Goal: Task Accomplishment & Management: Use online tool/utility

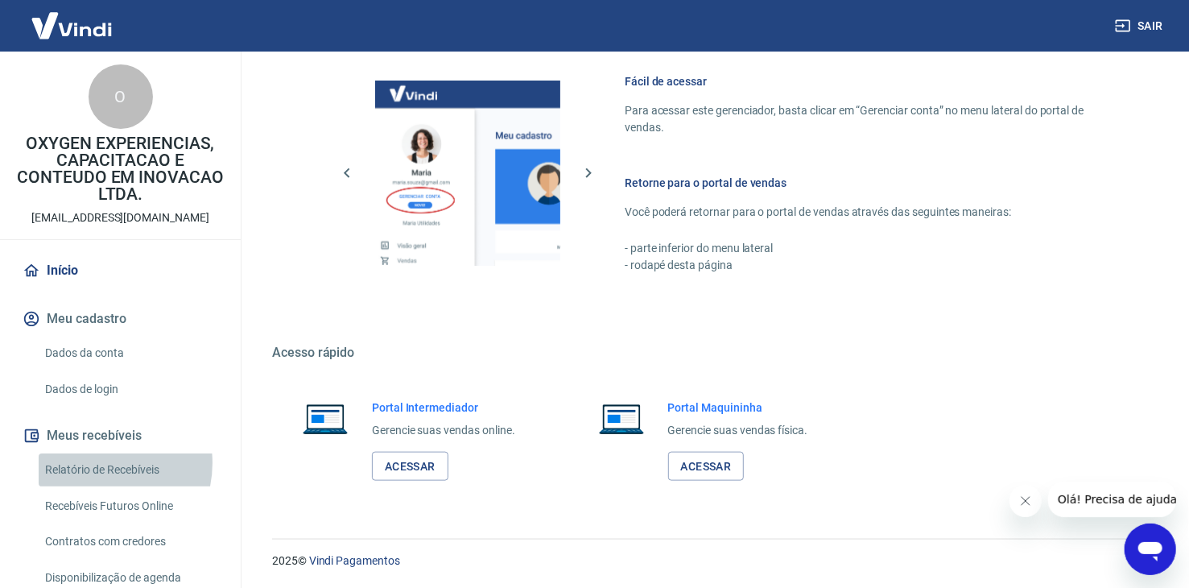
click at [97, 463] on link "Relatório de Recebíveis" at bounding box center [130, 469] width 183 height 33
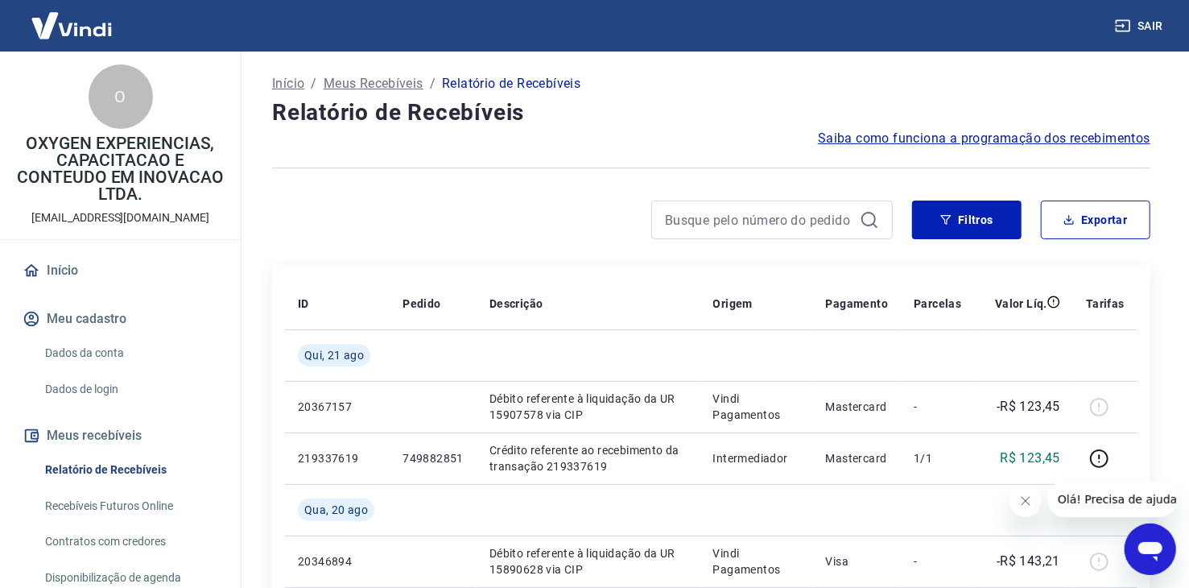
click at [281, 83] on p "Início" at bounding box center [288, 83] width 32 height 19
click at [974, 225] on button "Filtros" at bounding box center [966, 219] width 109 height 39
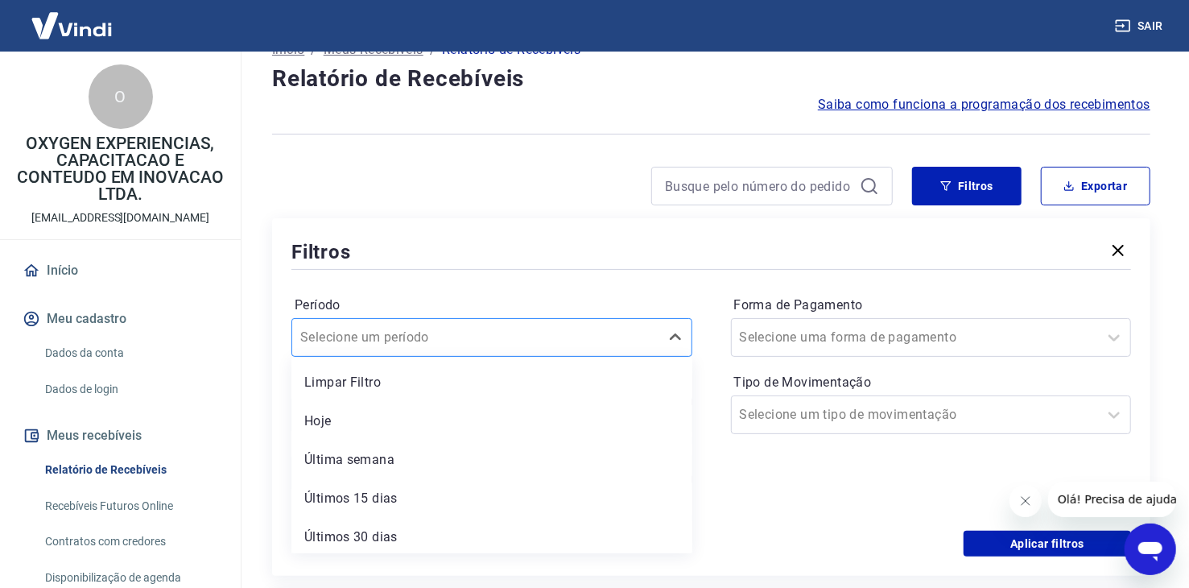
scroll to position [44, 0]
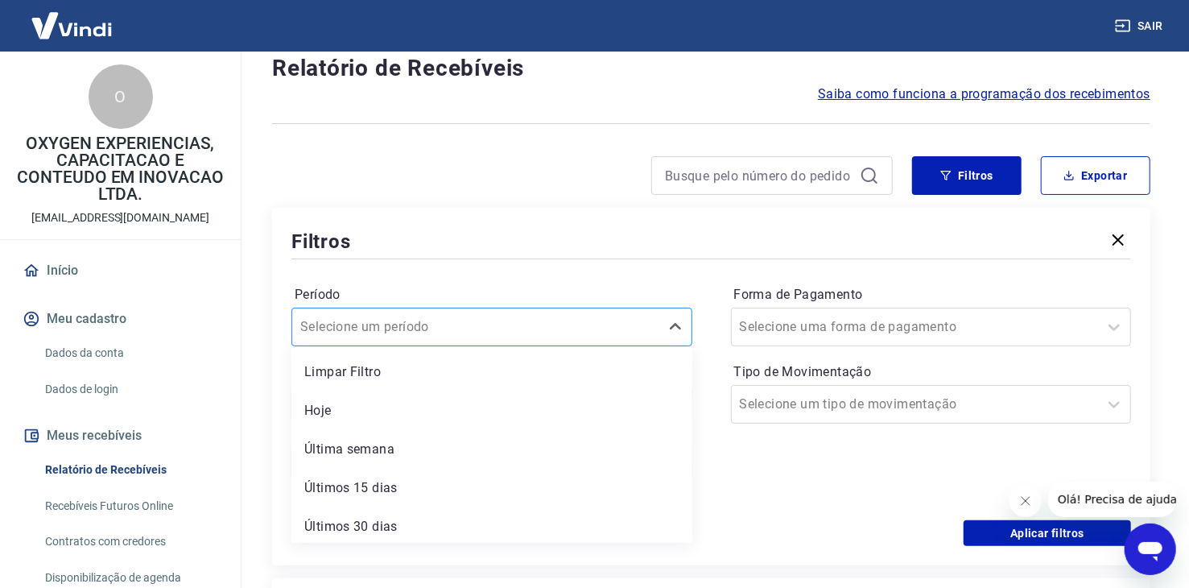
click at [513, 346] on div "option Limpar Filtro focused, 1 of 7. 7 results available. Use Up and Down to c…" at bounding box center [491, 327] width 401 height 39
click at [497, 328] on div at bounding box center [475, 327] width 351 height 23
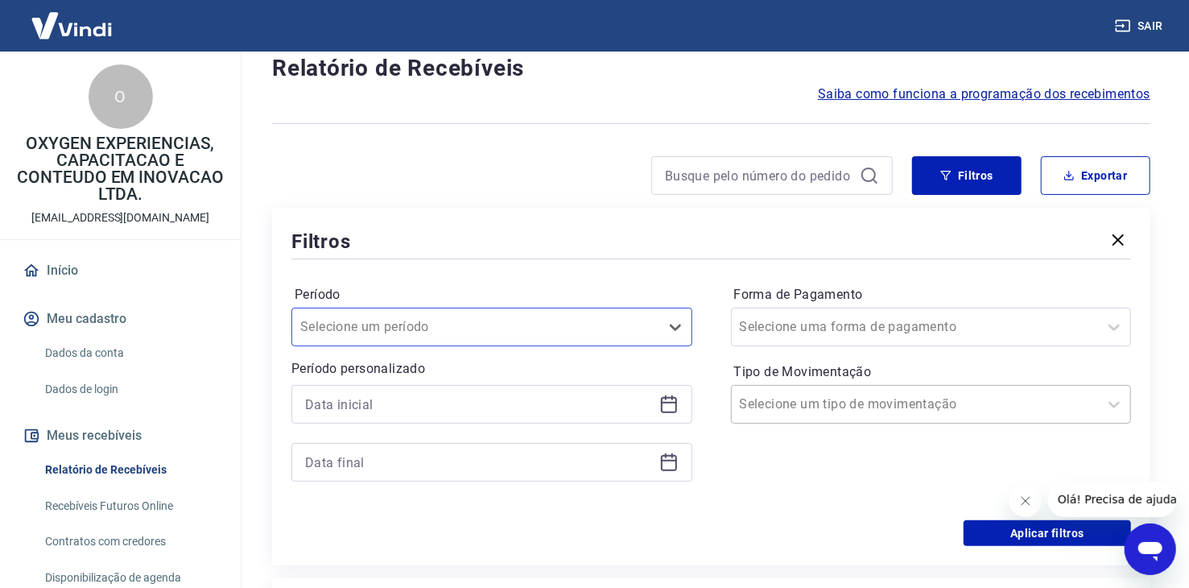
click at [822, 417] on div "Selecione um tipo de movimentação" at bounding box center [915, 404] width 367 height 29
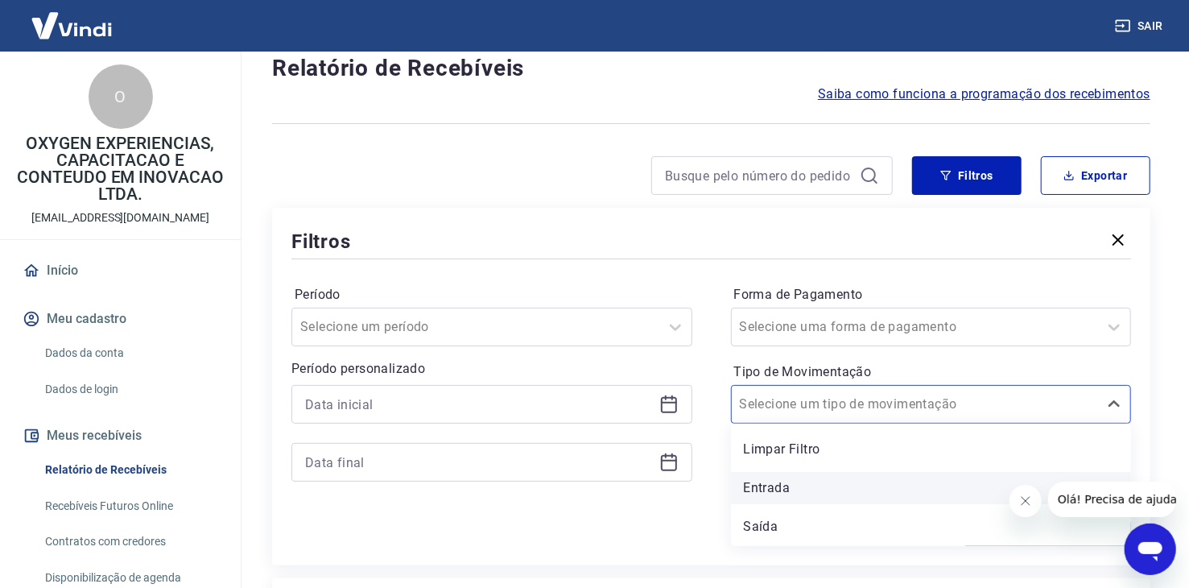
click at [791, 487] on div "Entrada" at bounding box center [931, 488] width 401 height 32
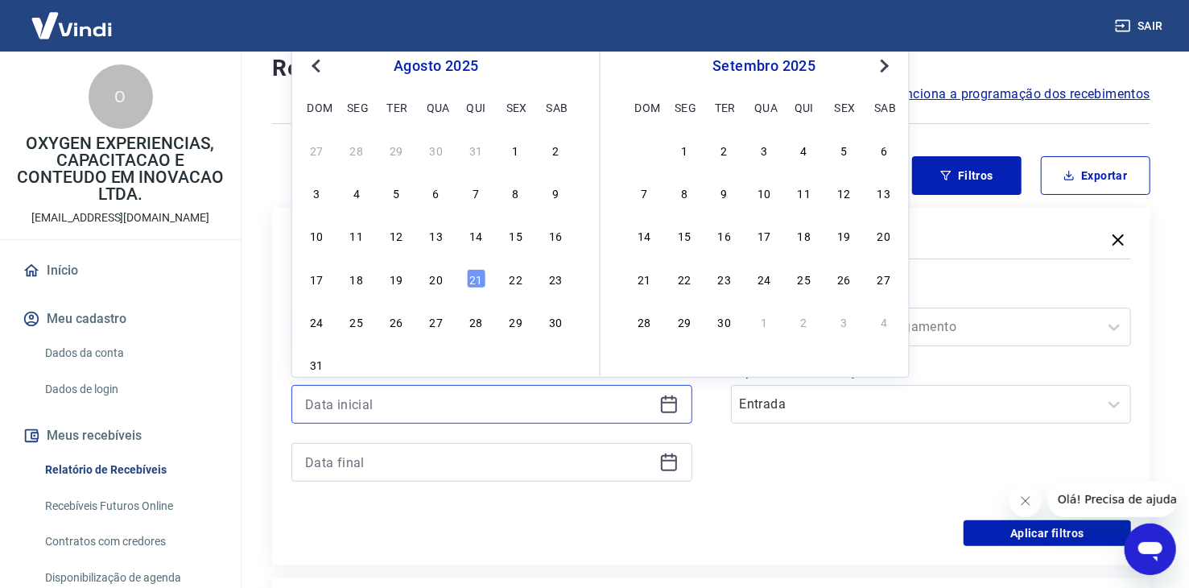
click at [492, 409] on input at bounding box center [479, 404] width 348 height 24
click at [517, 148] on div "1" at bounding box center [515, 149] width 19 height 19
type input "[DATE]"
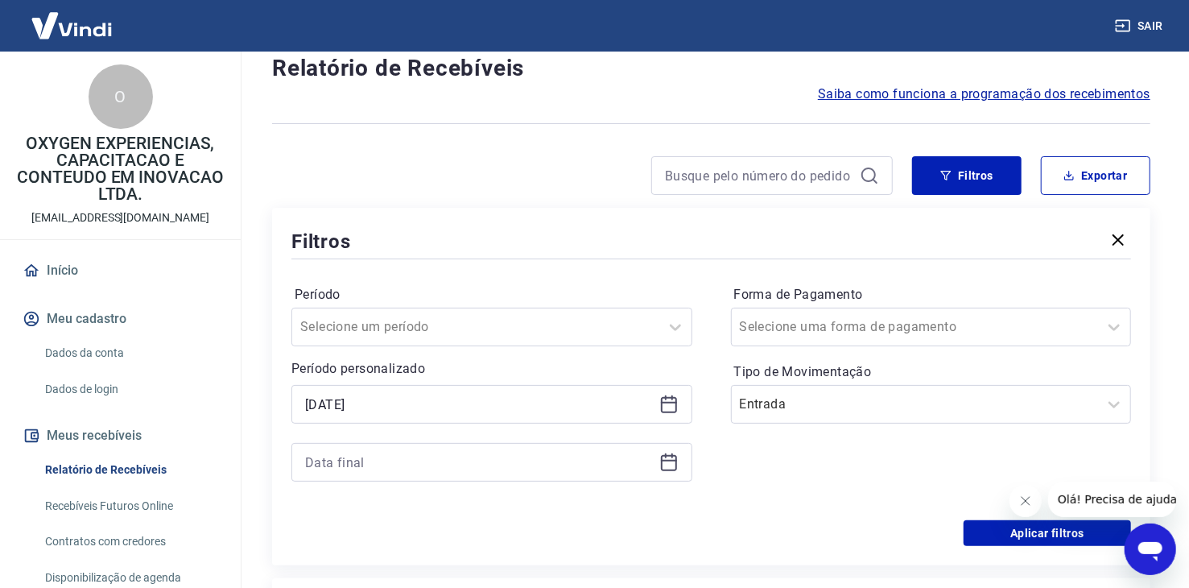
click at [666, 460] on icon at bounding box center [669, 461] width 16 height 2
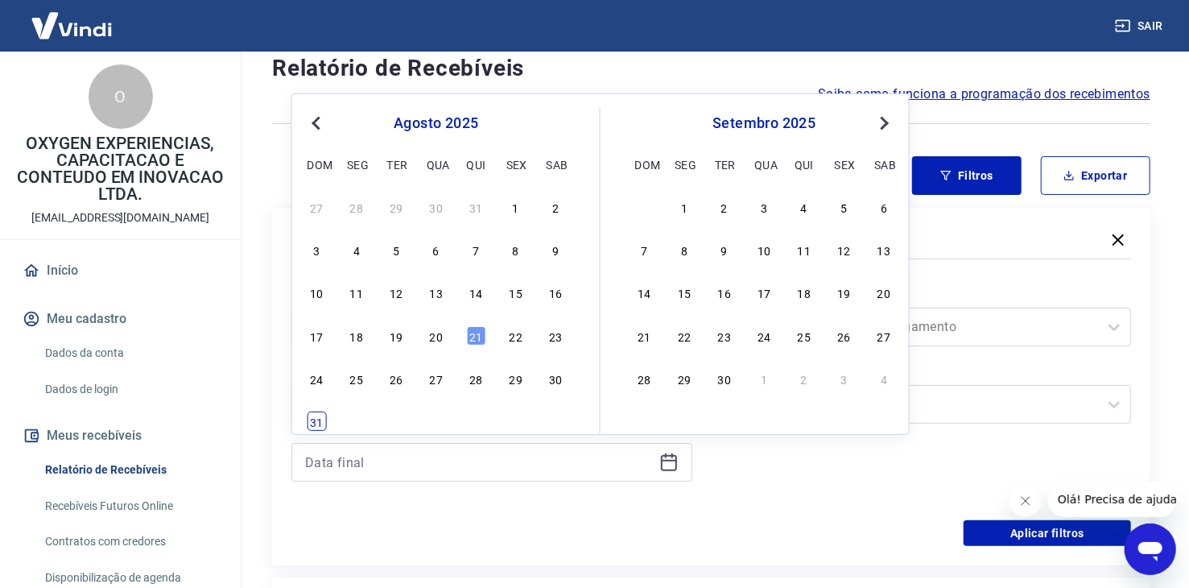
click at [321, 421] on div "31" at bounding box center [316, 420] width 19 height 19
type input "[DATE]"
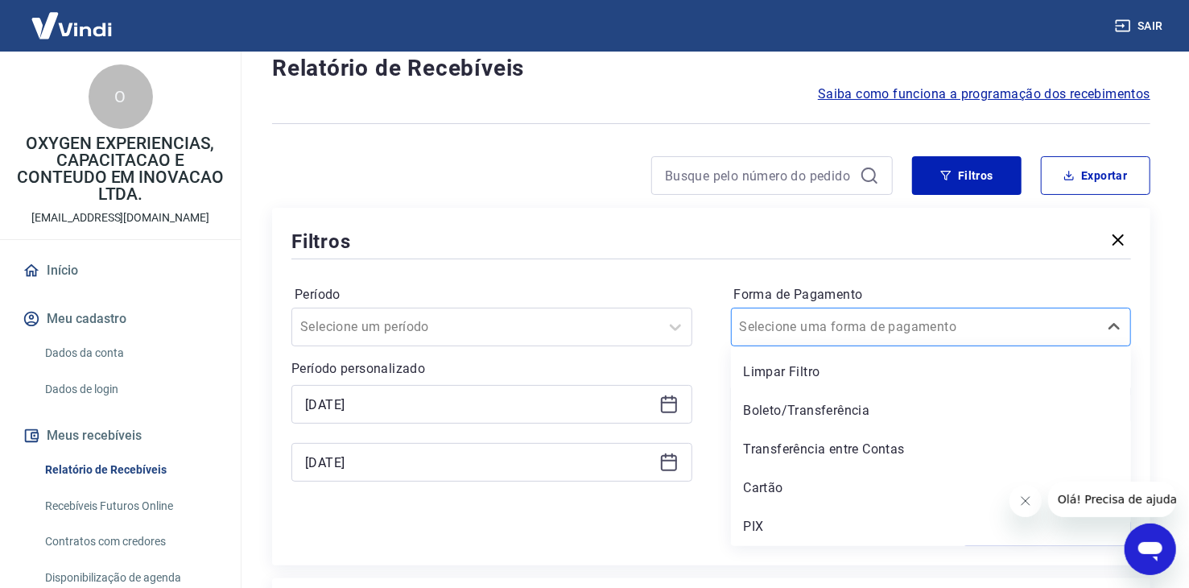
click at [842, 329] on input "Forma de Pagamento" at bounding box center [821, 326] width 163 height 19
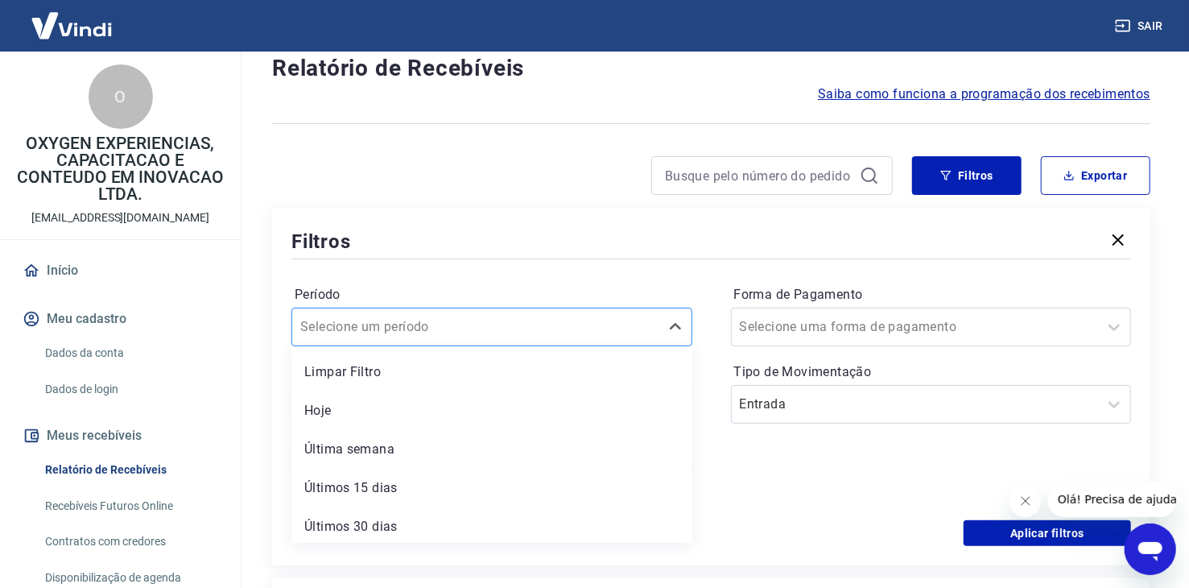
click at [535, 331] on div at bounding box center [475, 327] width 351 height 23
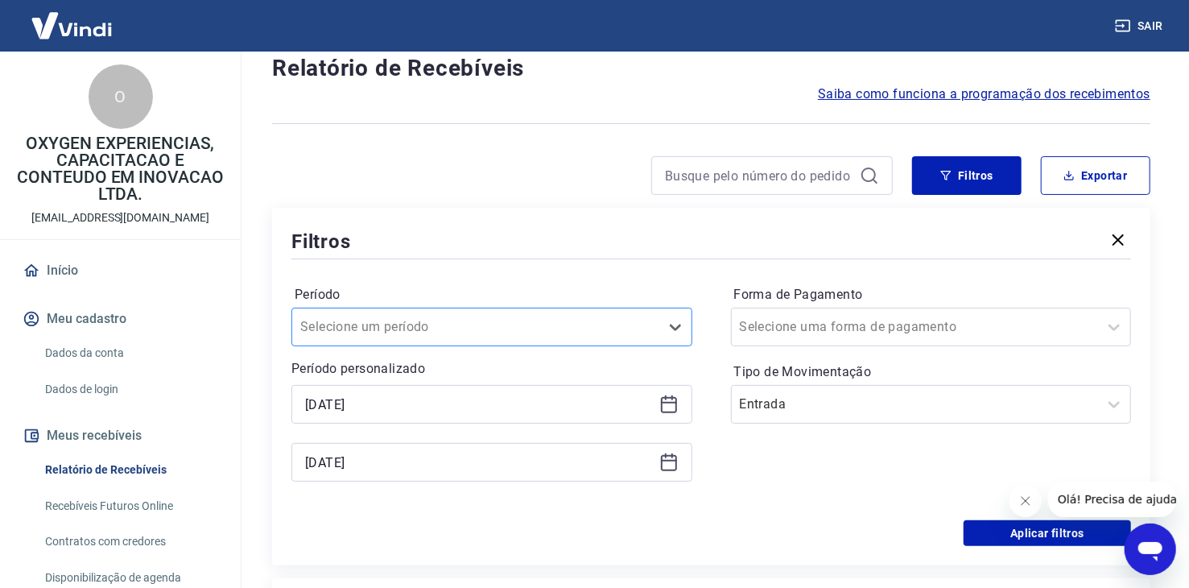
click at [535, 331] on div at bounding box center [475, 327] width 351 height 23
click at [997, 530] on button "Aplicar filtros" at bounding box center [1047, 533] width 167 height 26
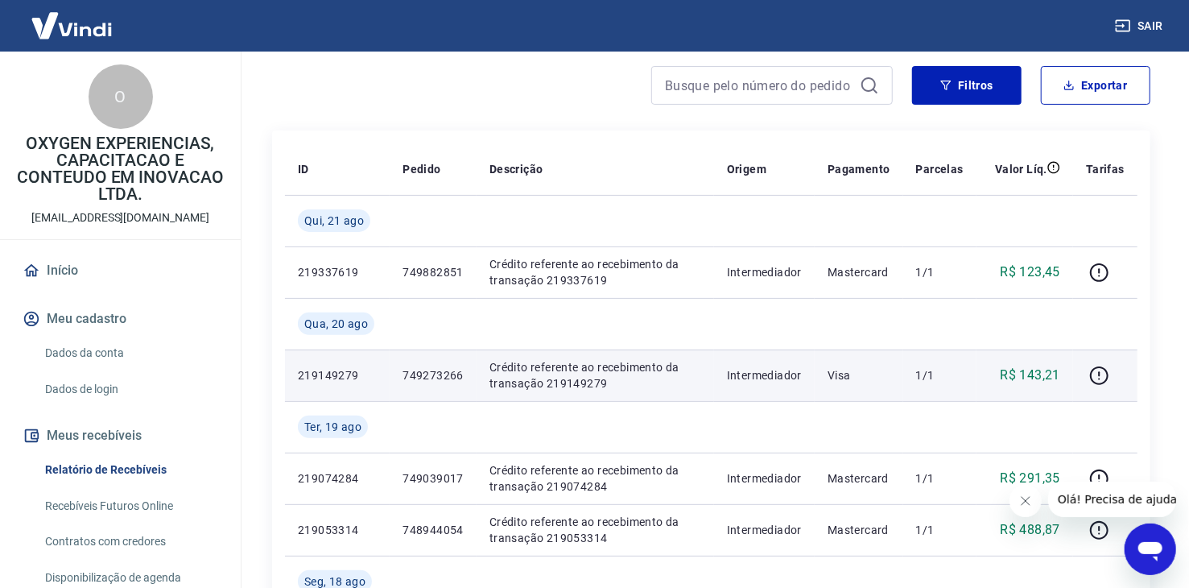
scroll to position [242, 0]
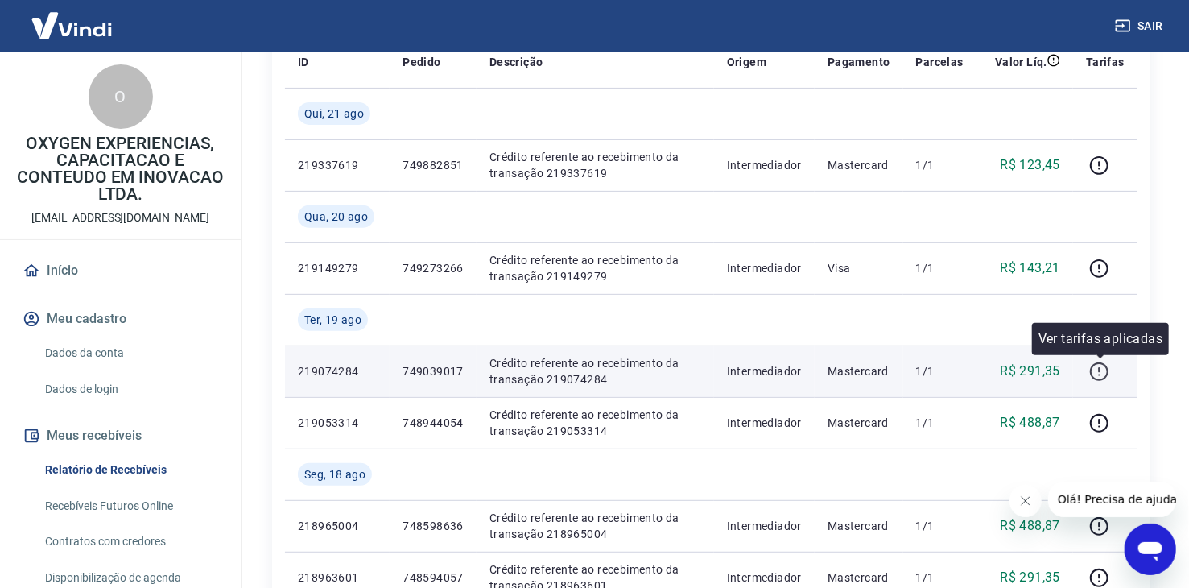
click at [1103, 369] on icon "button" at bounding box center [1099, 371] width 20 height 20
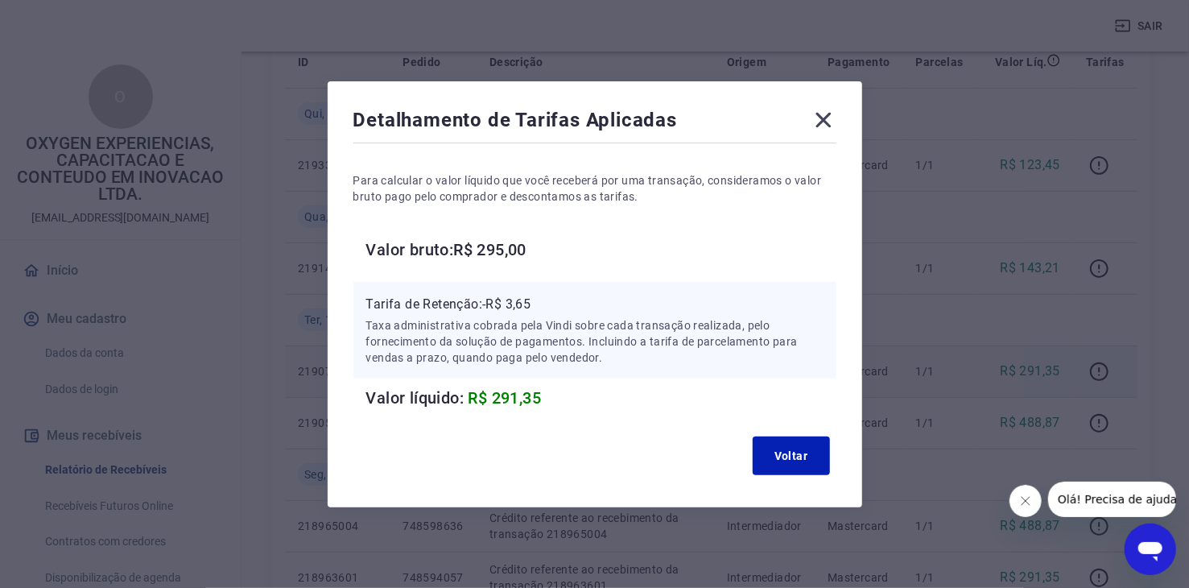
click at [830, 115] on icon at bounding box center [824, 120] width 26 height 26
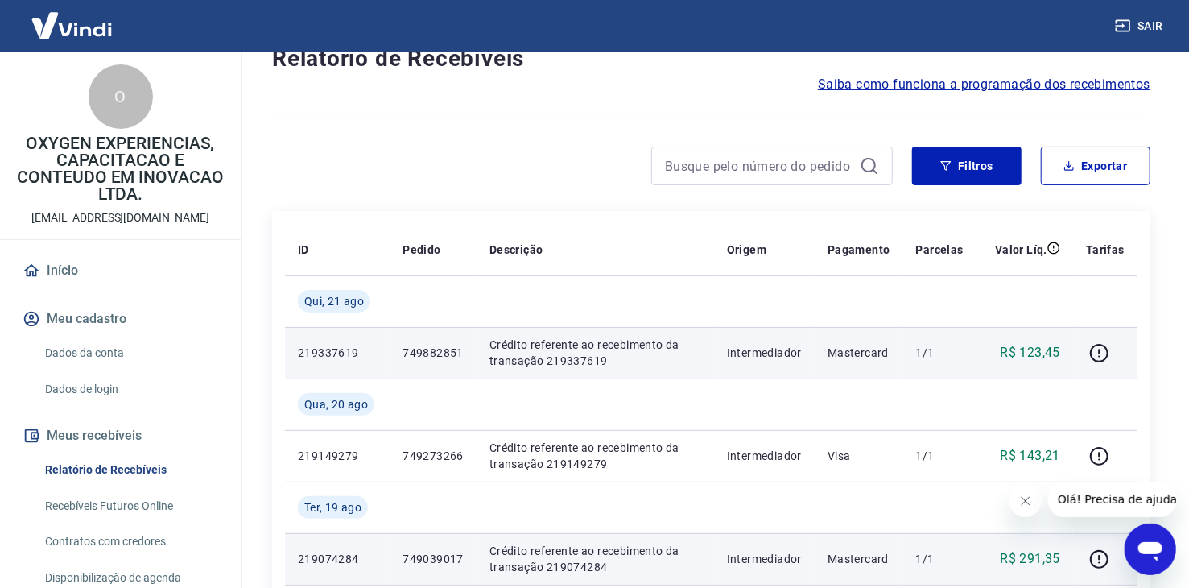
scroll to position [161, 0]
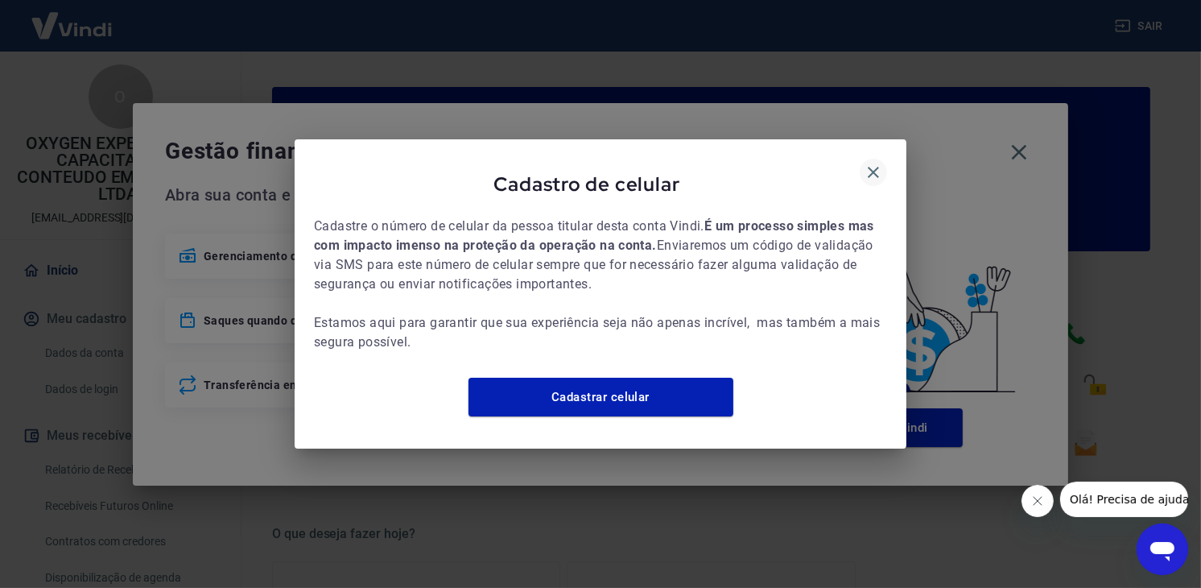
click at [869, 167] on icon "button" at bounding box center [873, 172] width 11 height 11
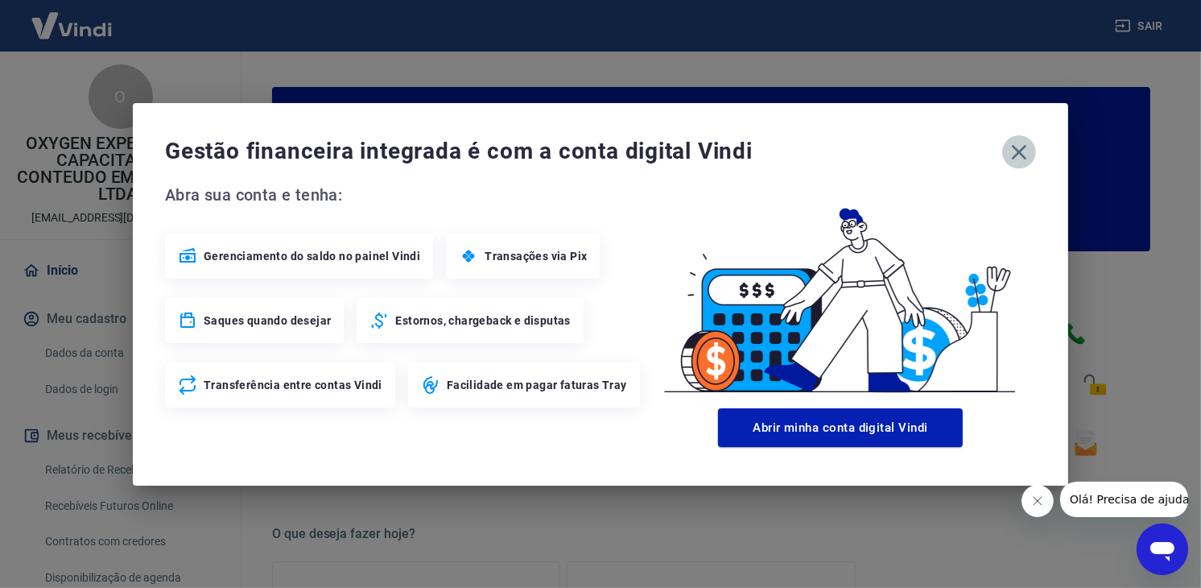
click at [1018, 146] on icon "button" at bounding box center [1019, 152] width 26 height 26
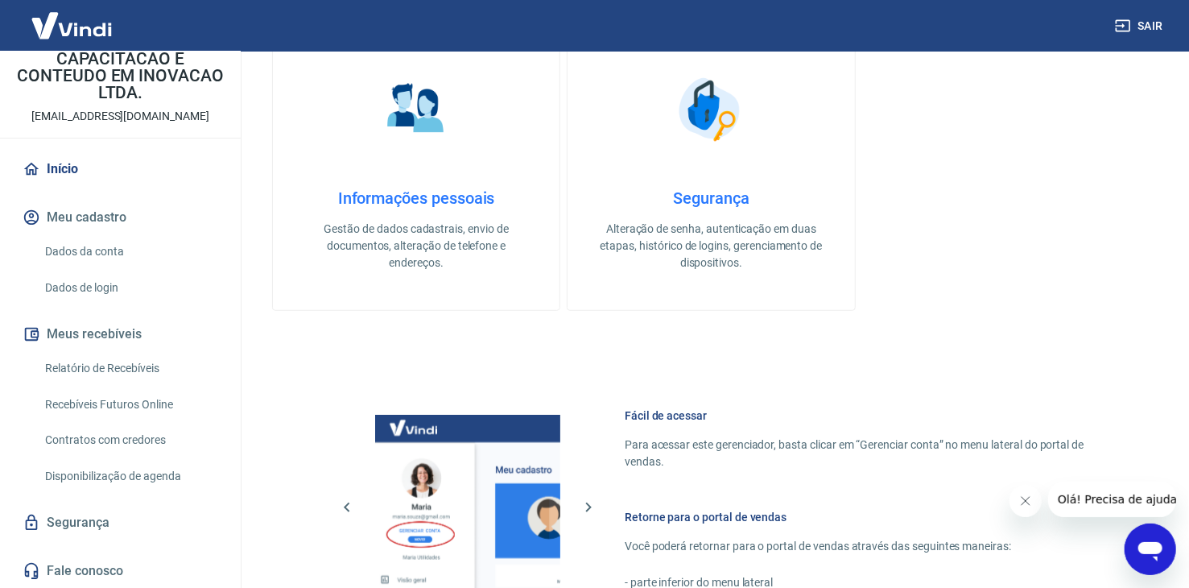
scroll to position [725, 0]
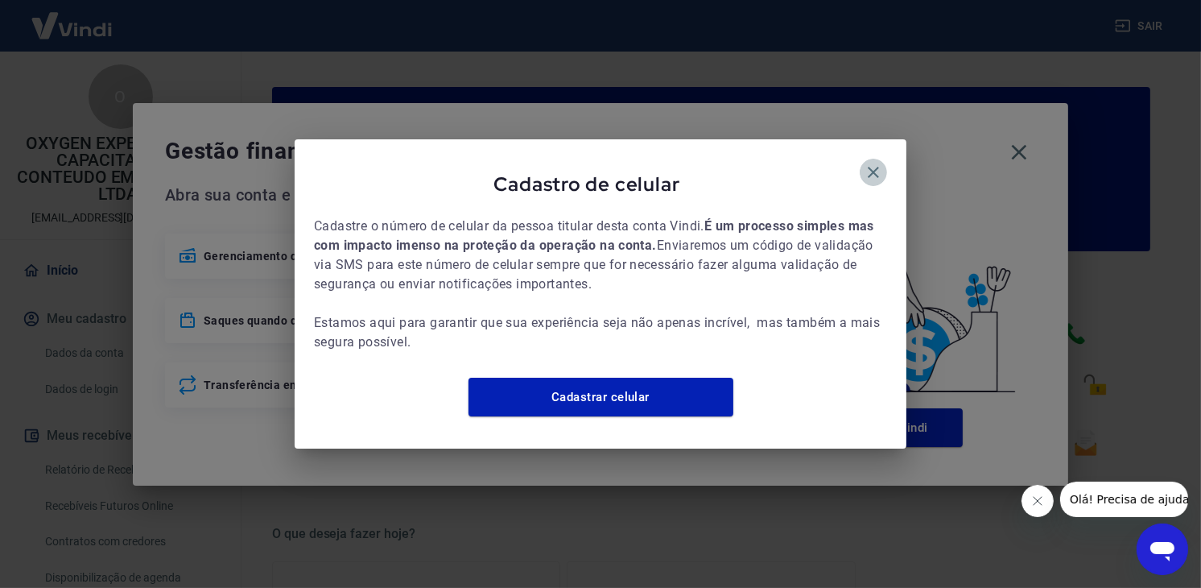
click at [872, 163] on icon "button" at bounding box center [873, 172] width 19 height 19
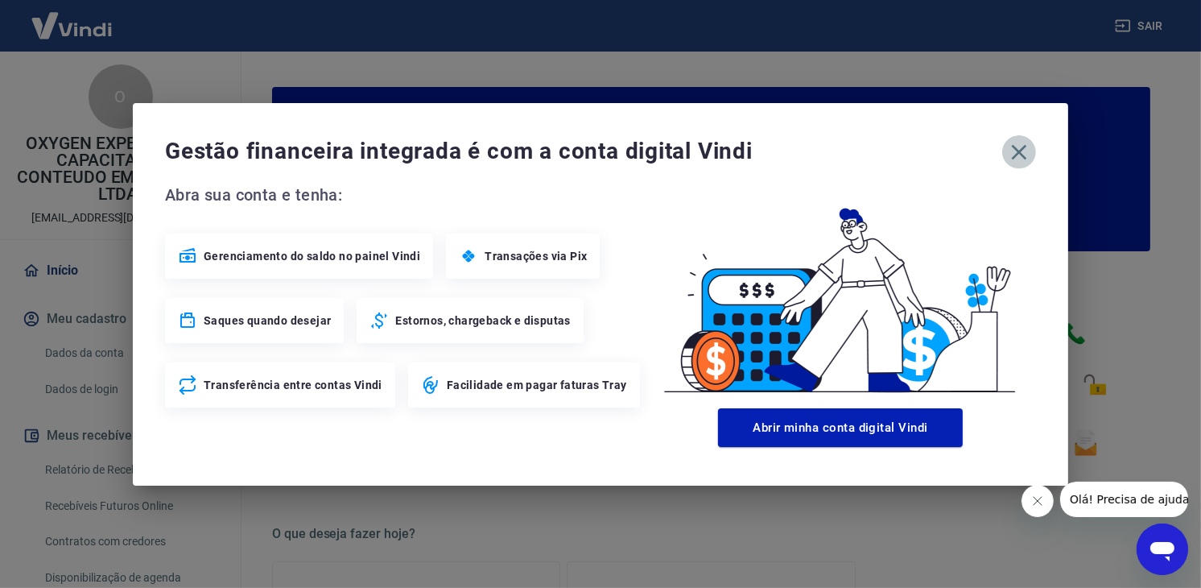
click at [1018, 155] on icon "button" at bounding box center [1019, 152] width 26 height 26
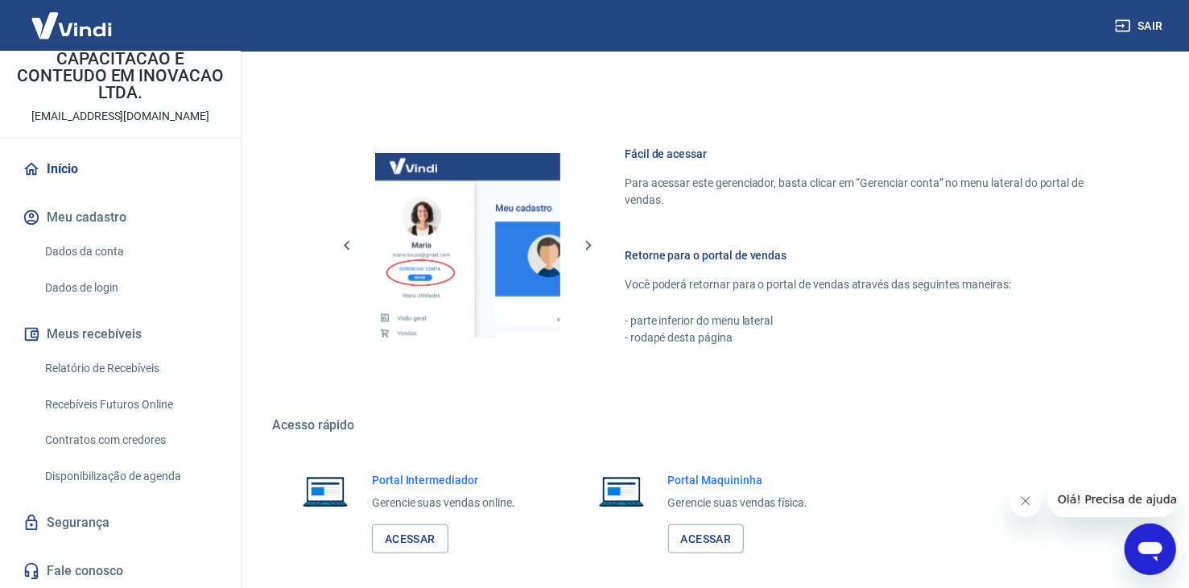
scroll to position [805, 0]
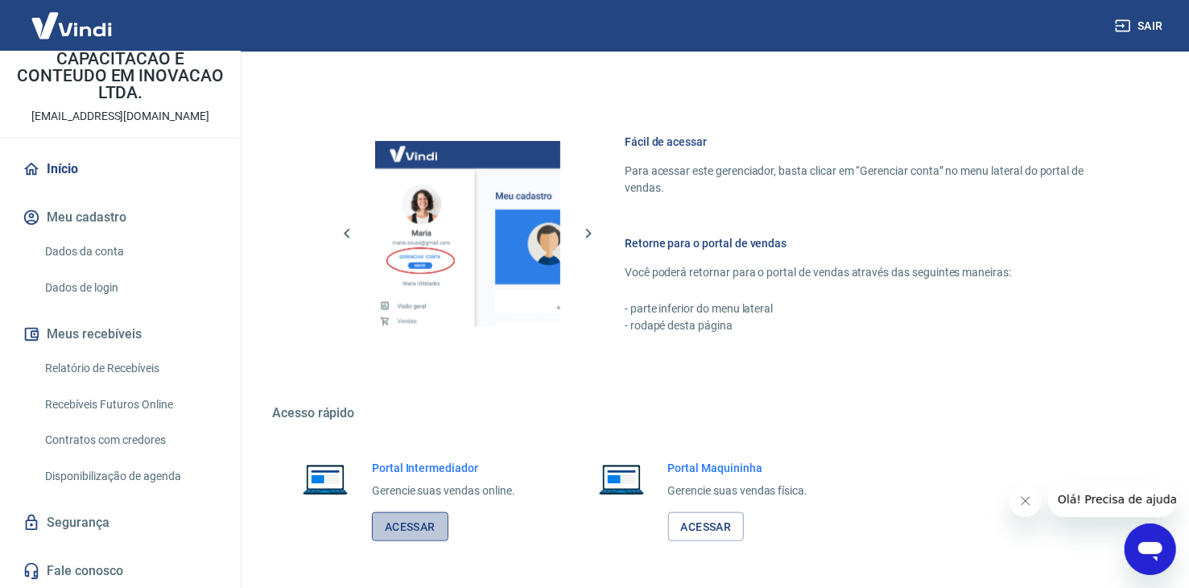
click at [416, 529] on link "Acessar" at bounding box center [410, 527] width 76 height 30
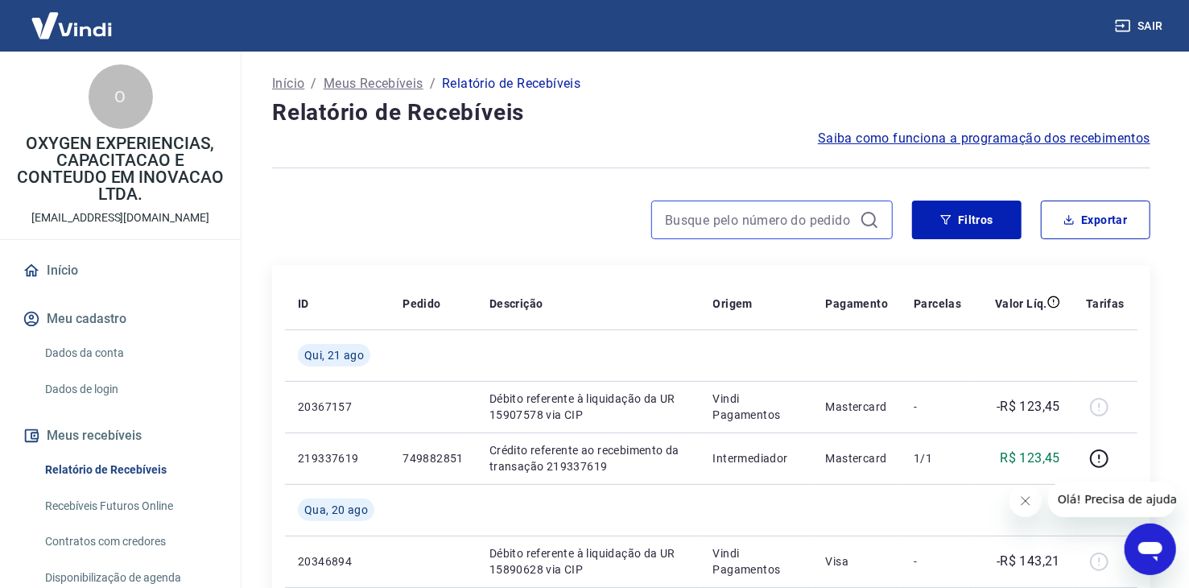
click at [691, 219] on input at bounding box center [759, 220] width 188 height 24
click at [978, 214] on button "Filtros" at bounding box center [966, 219] width 109 height 39
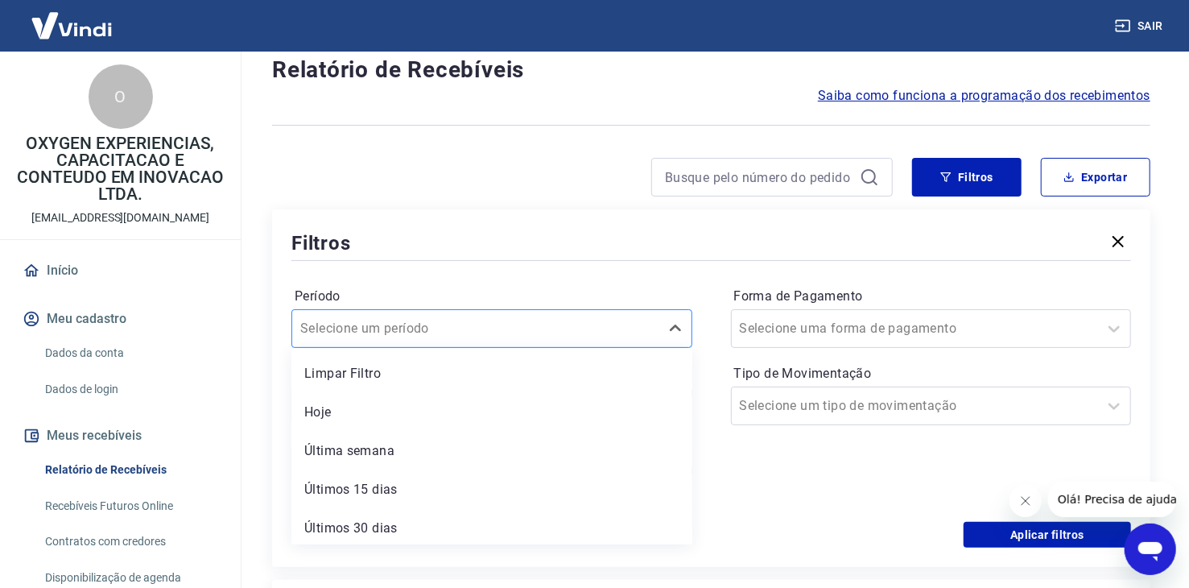
click at [427, 348] on div "option Limpar Filtro focused, 1 of 7. 7 results available. Use Up and Down to c…" at bounding box center [491, 328] width 401 height 39
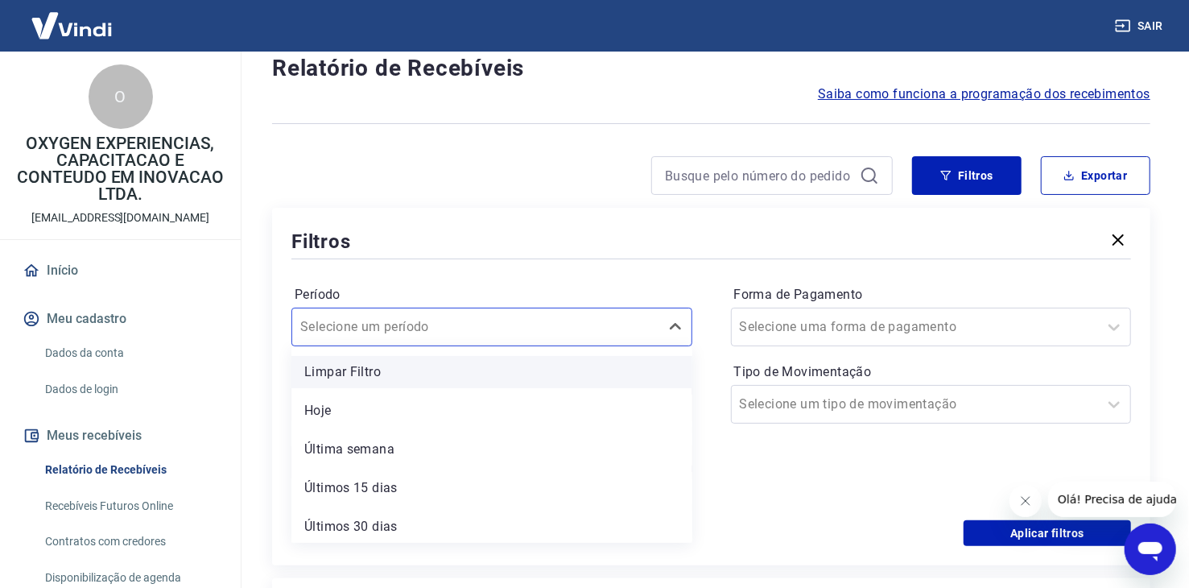
click at [425, 374] on div "Limpar Filtro" at bounding box center [491, 372] width 401 height 32
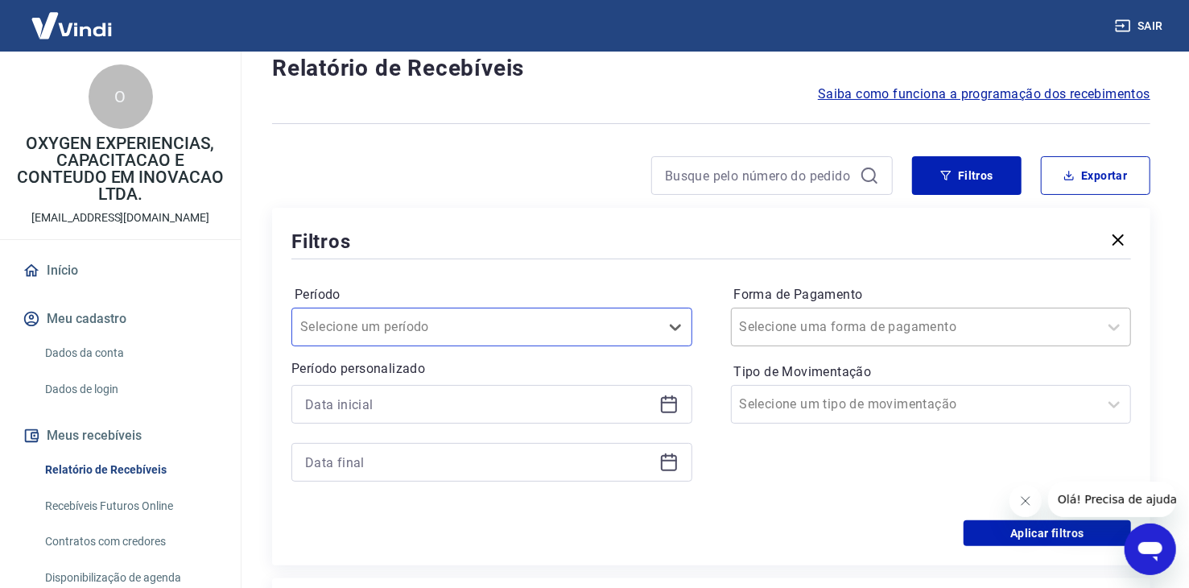
click at [862, 324] on input "Forma de Pagamento" at bounding box center [821, 326] width 163 height 19
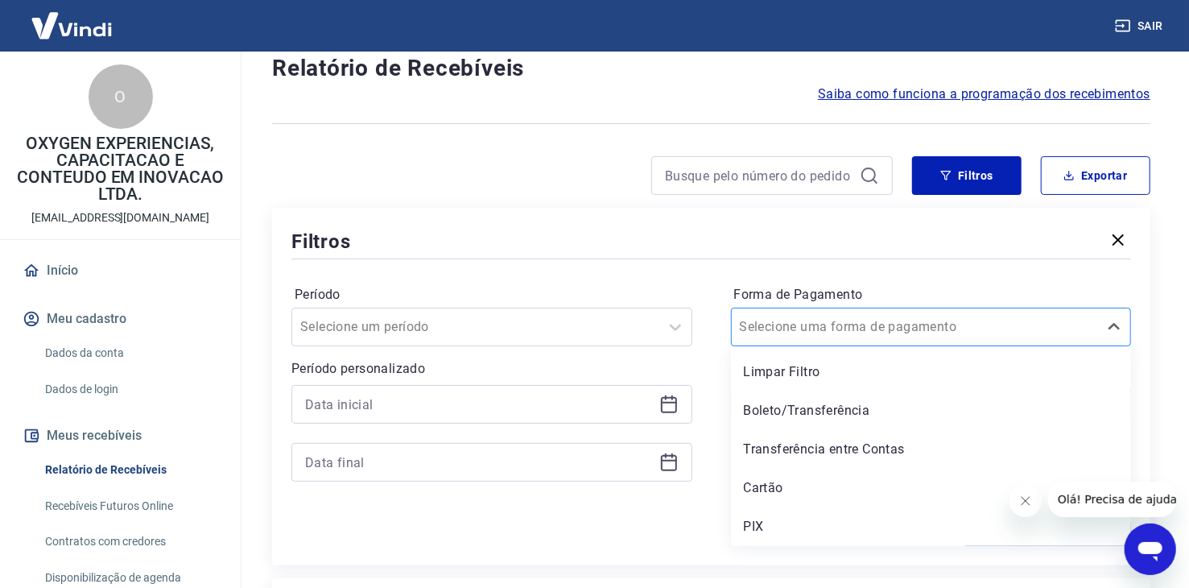
click at [851, 328] on input "Forma de Pagamento" at bounding box center [821, 326] width 163 height 19
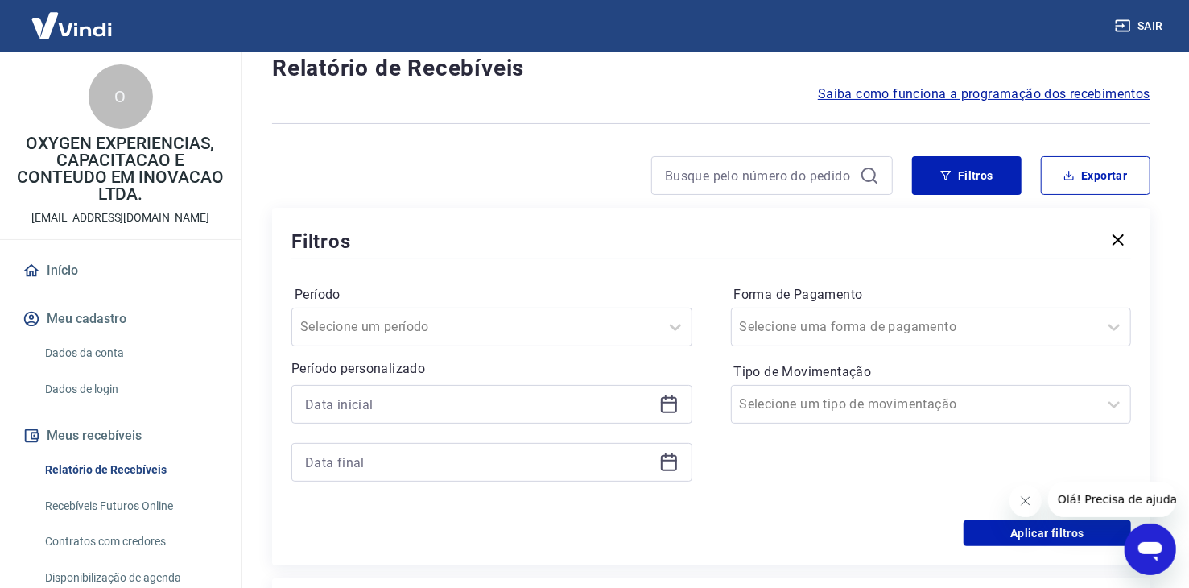
drag, startPoint x: 735, startPoint y: 283, endPoint x: 750, endPoint y: 297, distance: 21.1
click at [737, 282] on div "Forma de Pagamento Selecione uma forma de pagamento" at bounding box center [931, 314] width 401 height 64
click at [800, 402] on input "Tipo de Movimentação" at bounding box center [821, 403] width 163 height 19
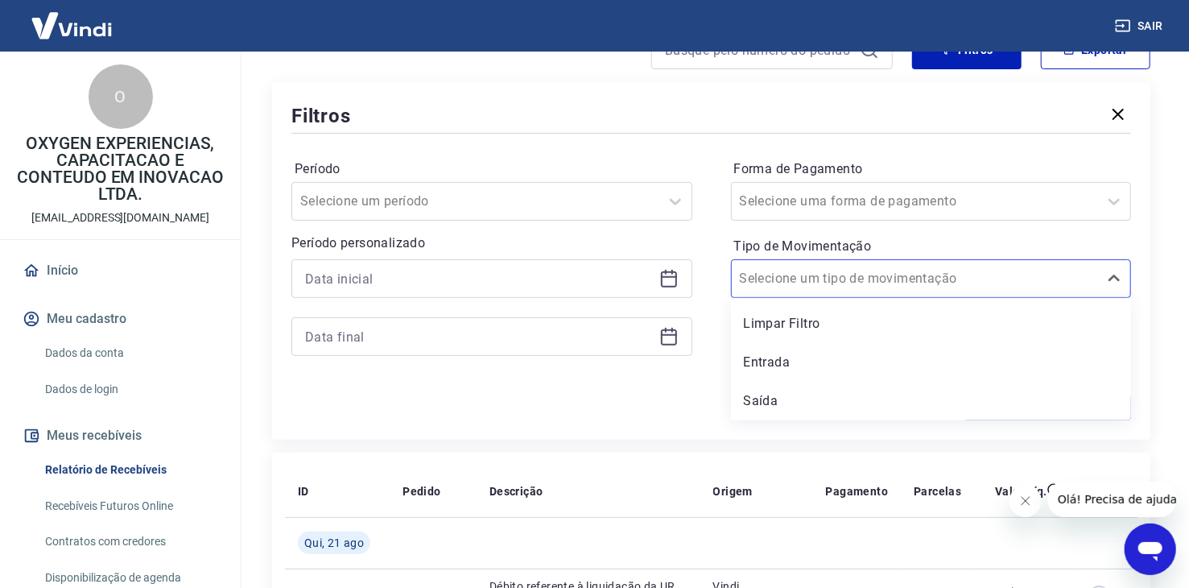
scroll to position [205, 0]
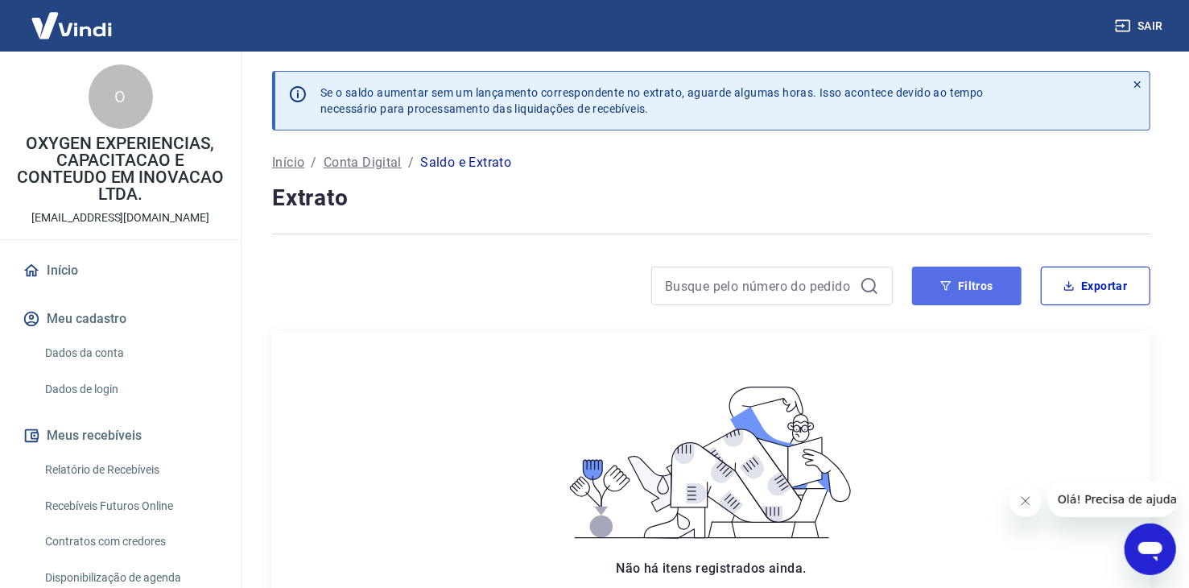
click at [981, 284] on button "Filtros" at bounding box center [966, 285] width 109 height 39
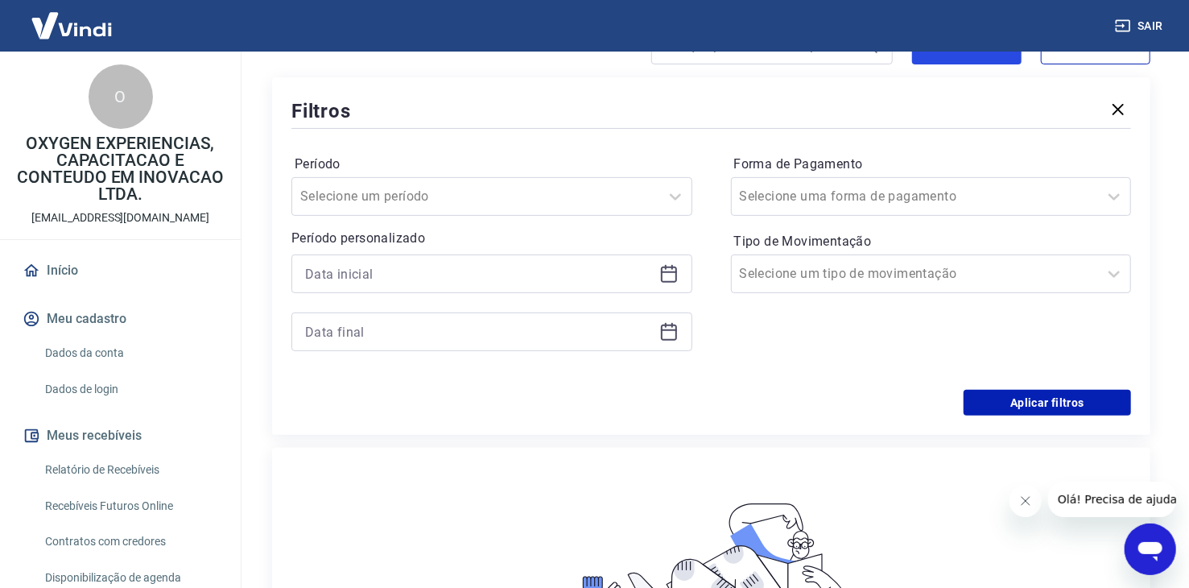
scroll to position [242, 0]
click at [667, 276] on icon at bounding box center [668, 272] width 19 height 19
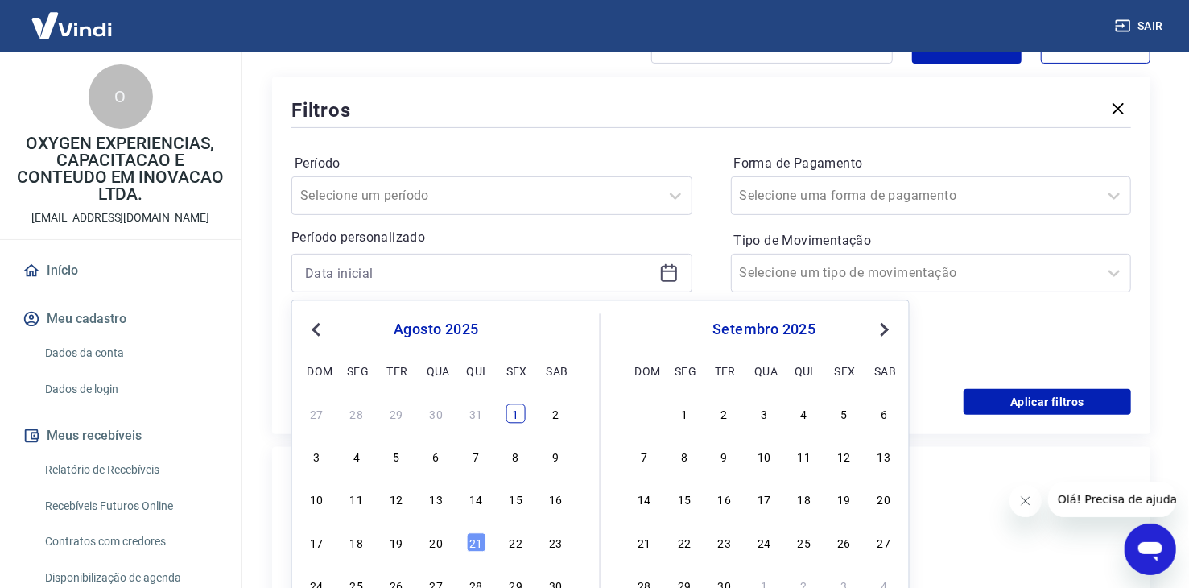
click at [522, 409] on div "1" at bounding box center [515, 412] width 19 height 19
type input "[DATE]"
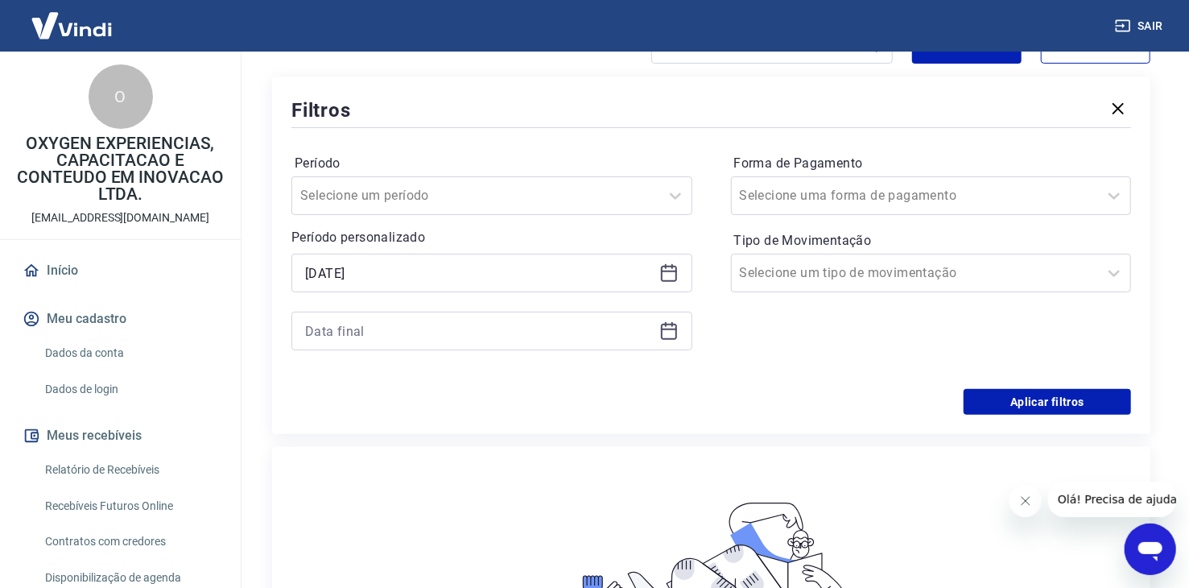
click at [663, 329] on icon at bounding box center [669, 329] width 16 height 2
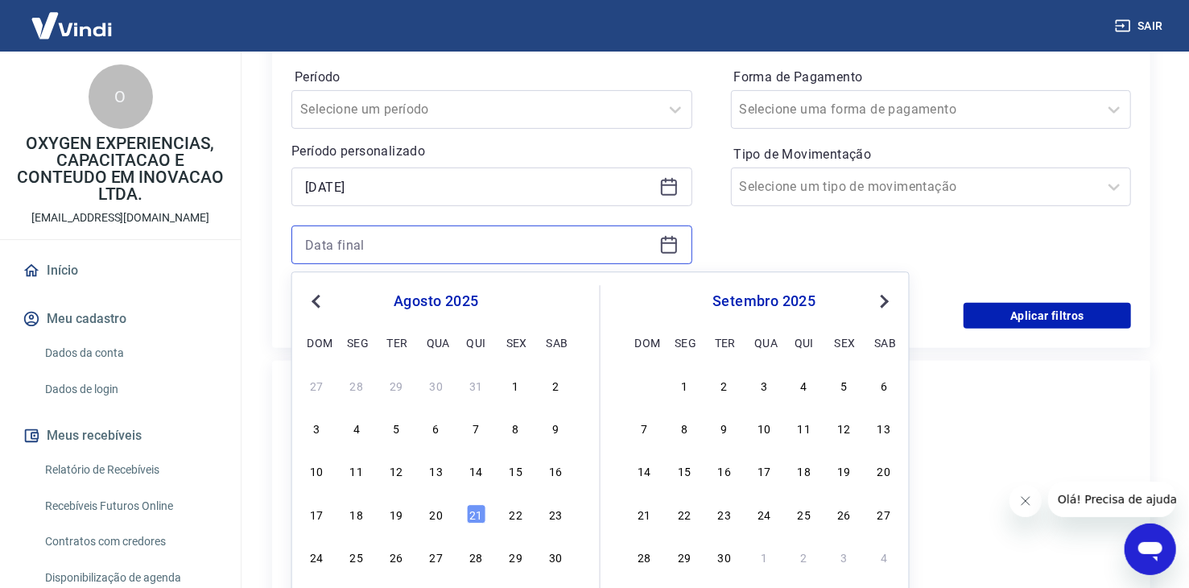
scroll to position [483, 0]
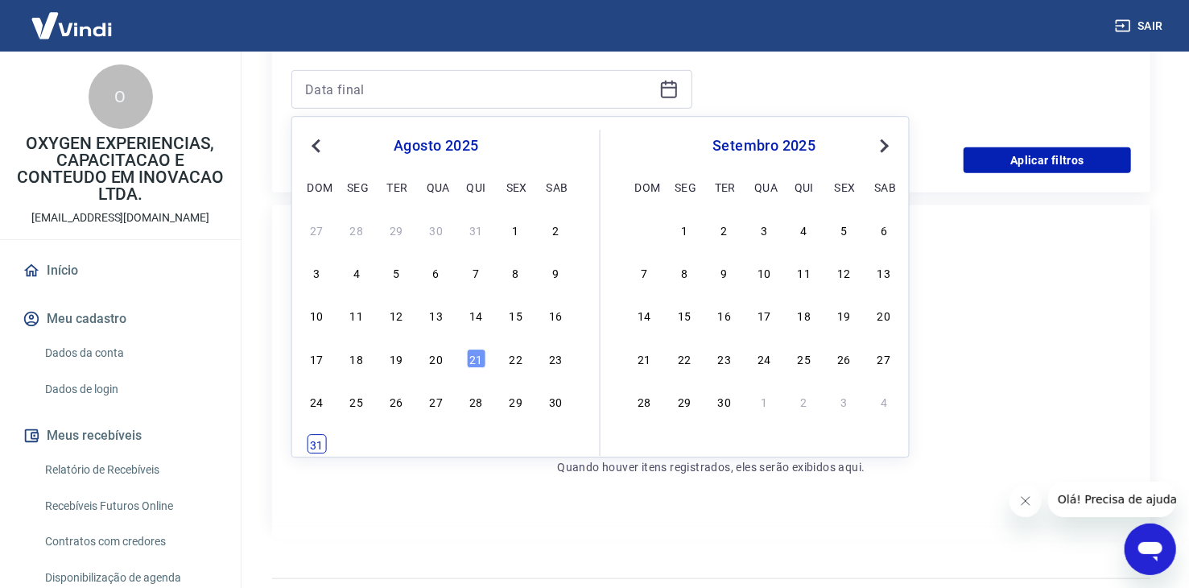
click at [316, 445] on div "31" at bounding box center [316, 444] width 19 height 19
type input "[DATE]"
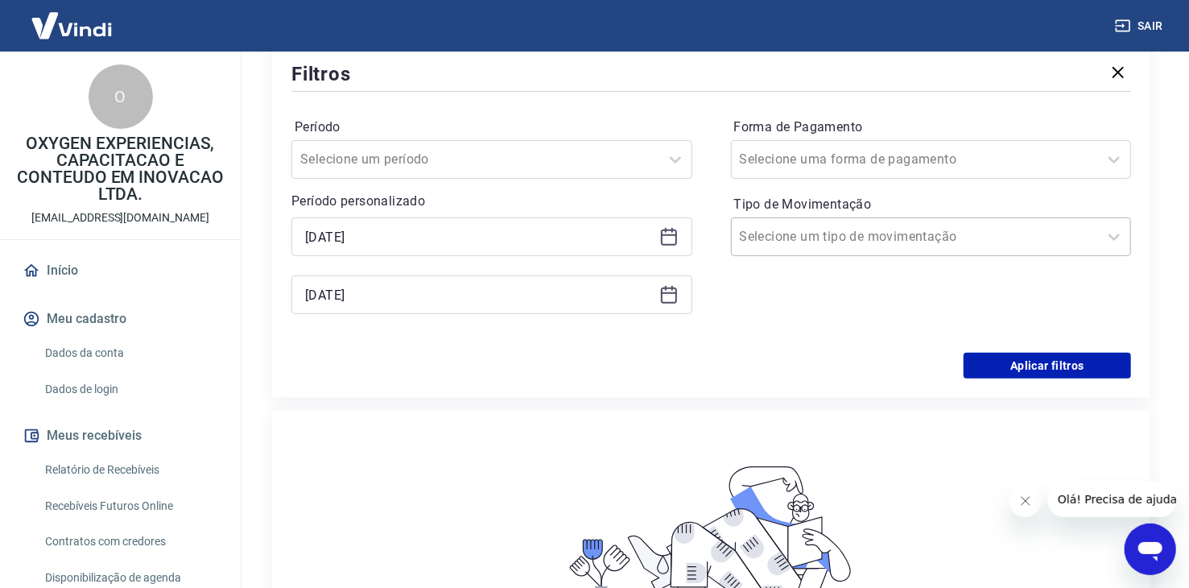
scroll to position [242, 0]
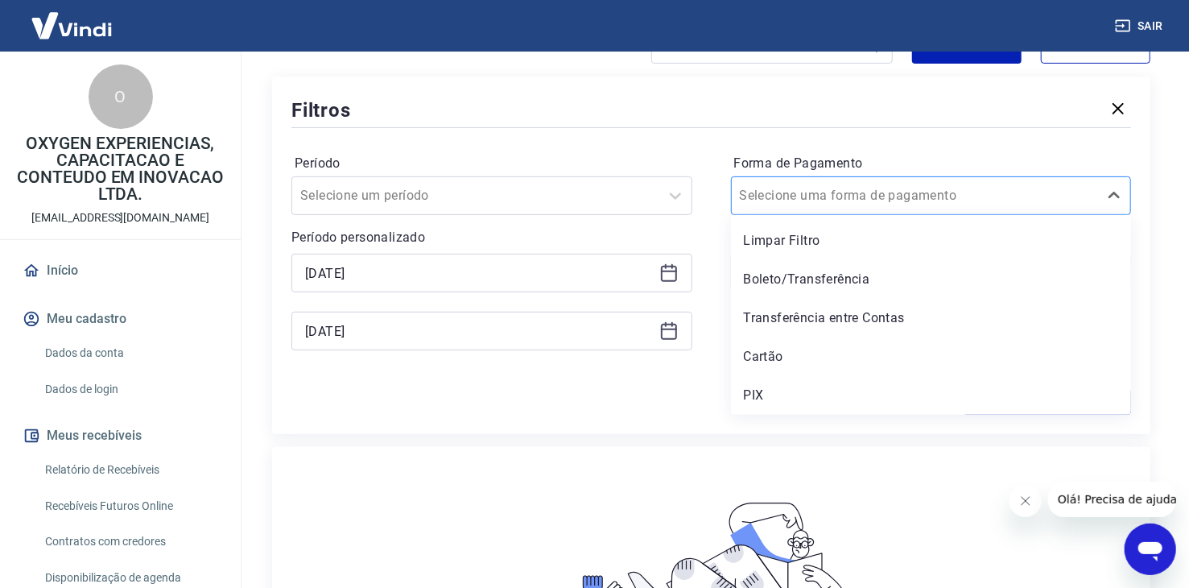
click at [908, 199] on div at bounding box center [915, 195] width 351 height 23
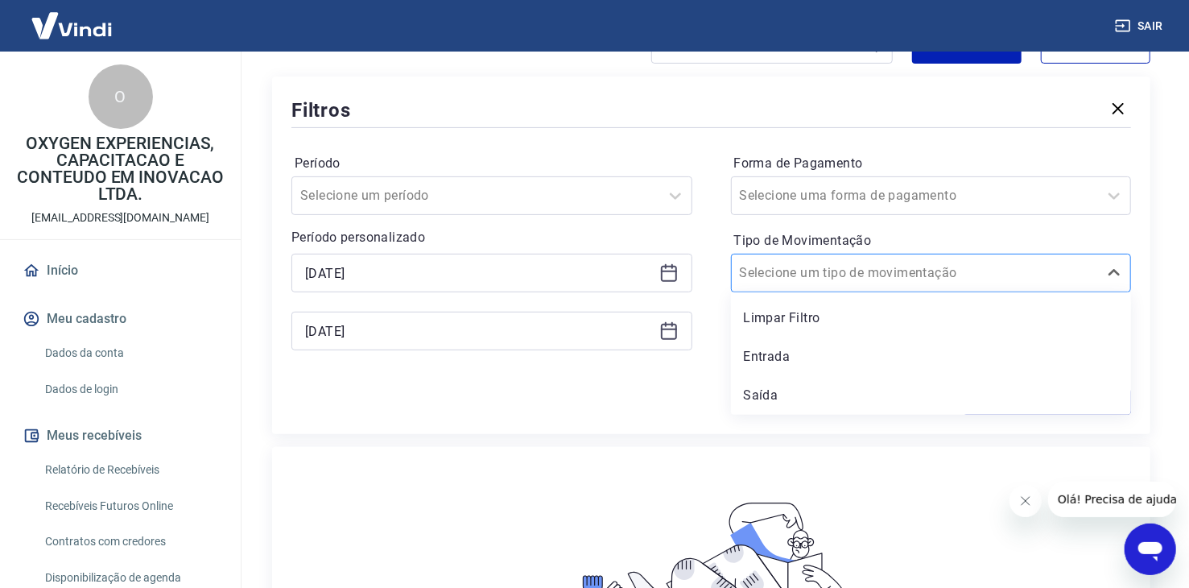
click at [843, 270] on input "Tipo de Movimentação" at bounding box center [821, 272] width 163 height 19
click at [795, 361] on div "Entrada" at bounding box center [931, 357] width 401 height 32
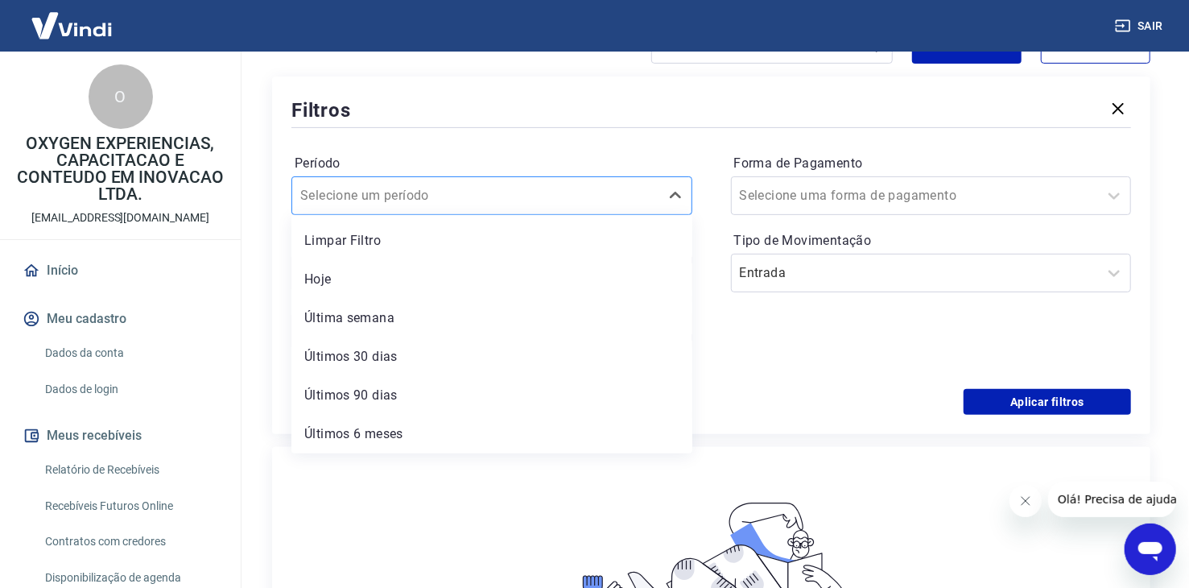
click at [577, 204] on div at bounding box center [475, 195] width 351 height 23
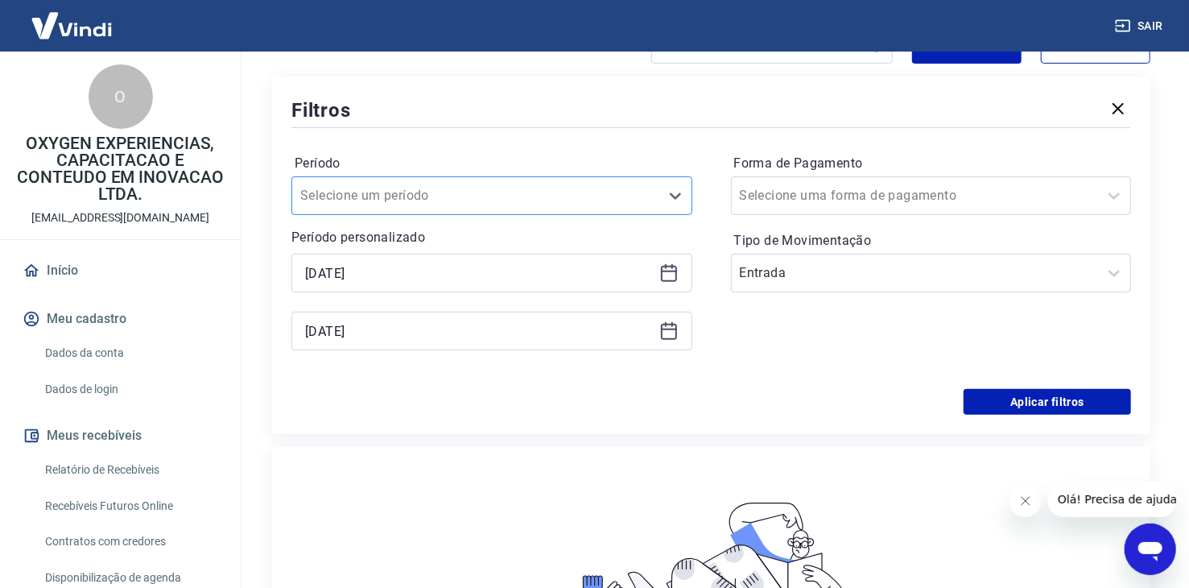
click at [577, 204] on div at bounding box center [475, 195] width 351 height 23
click at [1058, 395] on button "Aplicar filtros" at bounding box center [1047, 402] width 167 height 26
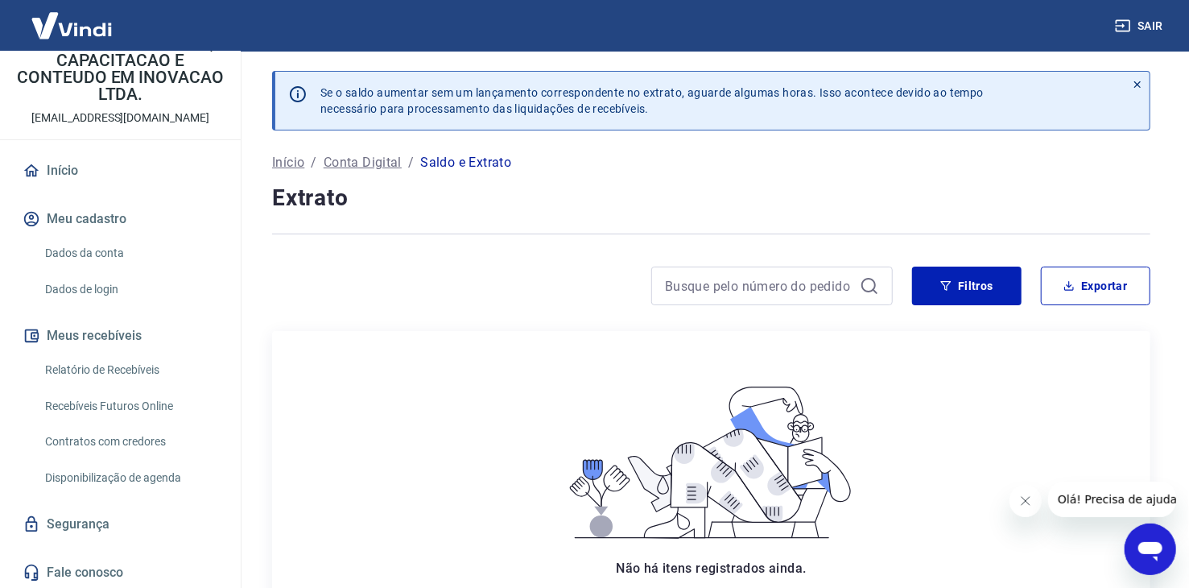
scroll to position [101, 0]
click at [130, 362] on link "Relatório de Recebíveis" at bounding box center [130, 368] width 183 height 33
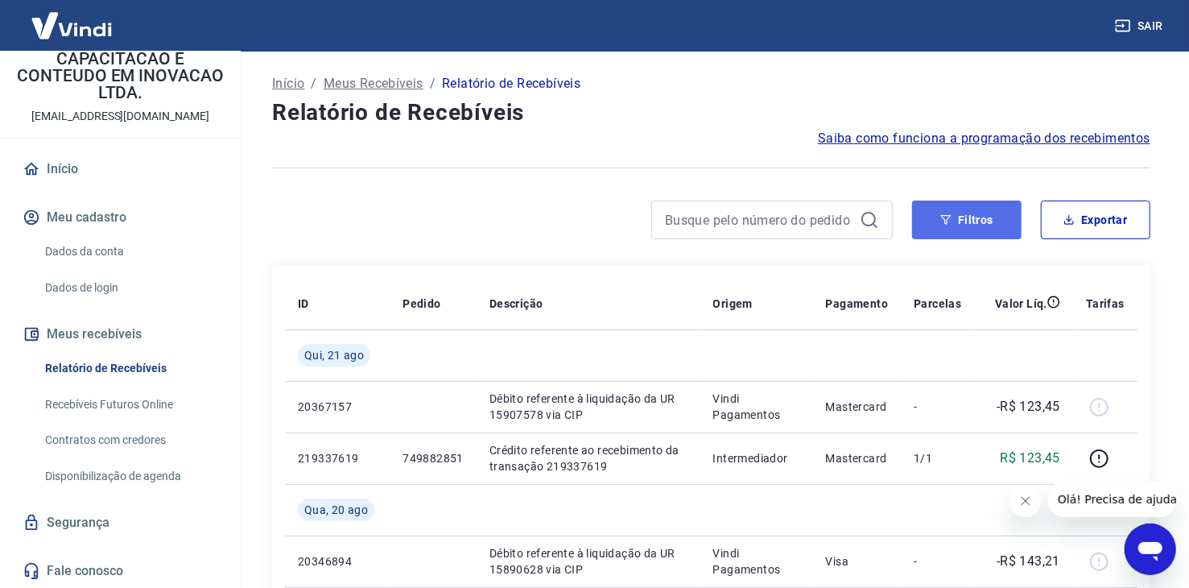
click at [974, 222] on button "Filtros" at bounding box center [966, 219] width 109 height 39
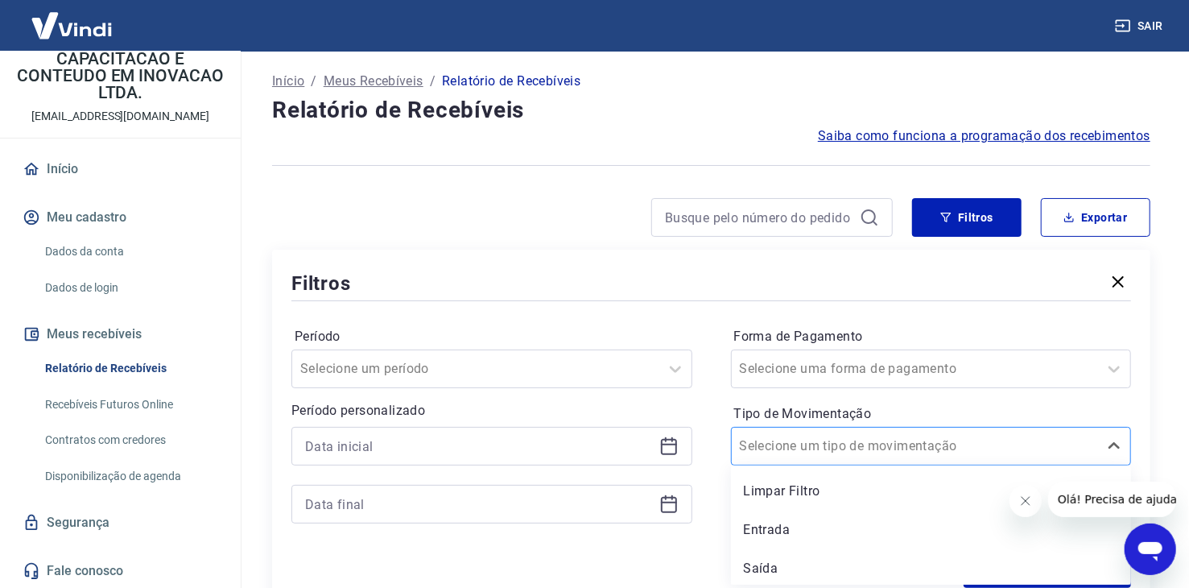
click at [850, 444] on input "Tipo de Movimentação" at bounding box center [821, 445] width 163 height 19
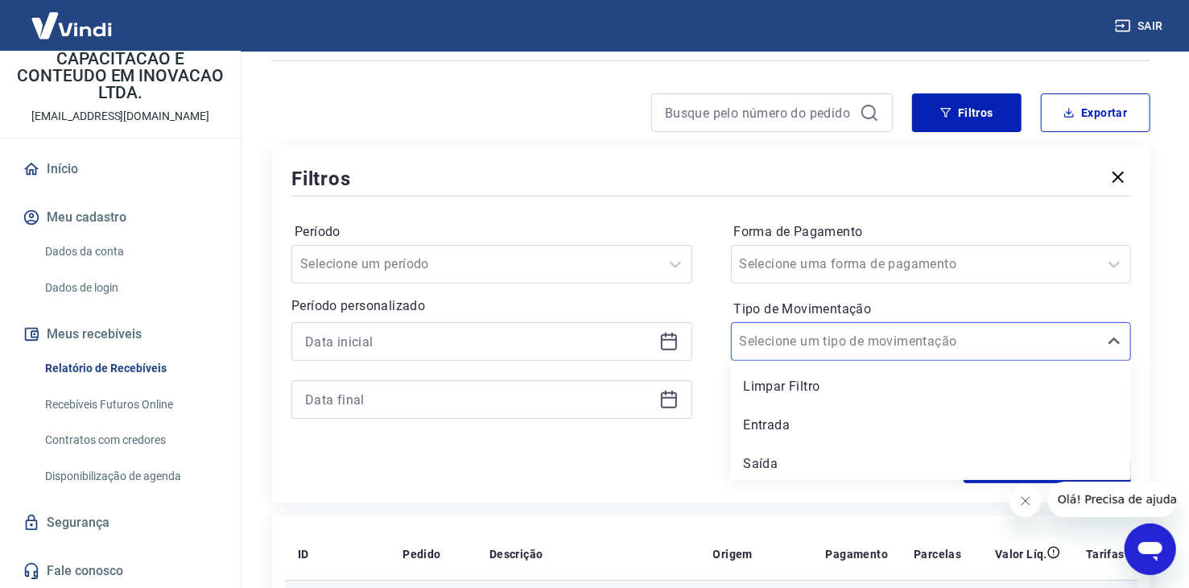
scroll to position [244, 0]
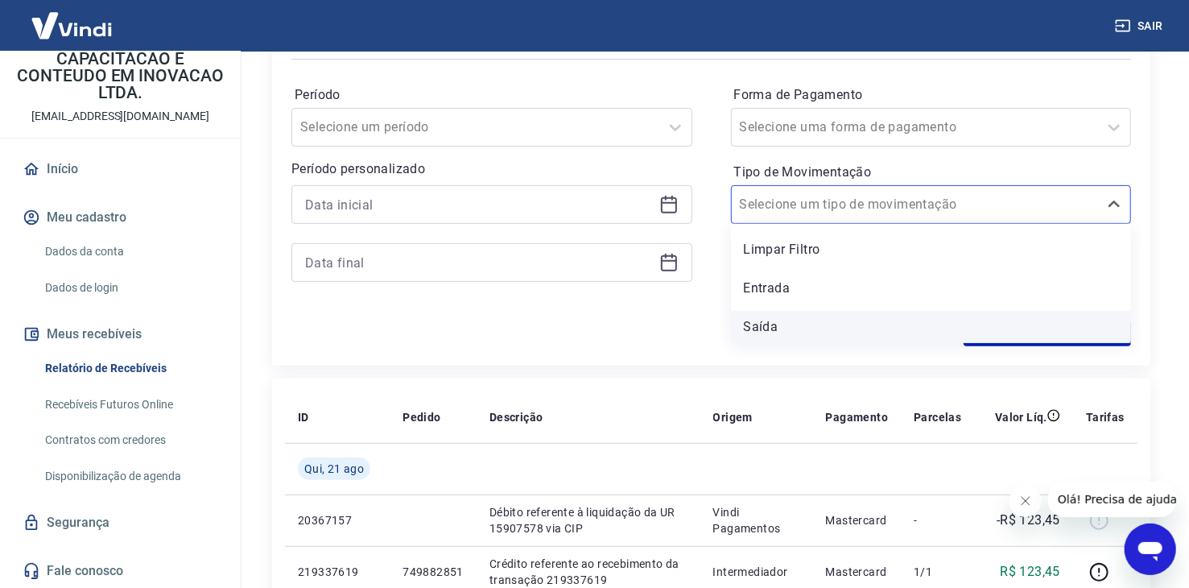
click at [766, 324] on div "Saída" at bounding box center [931, 327] width 401 height 32
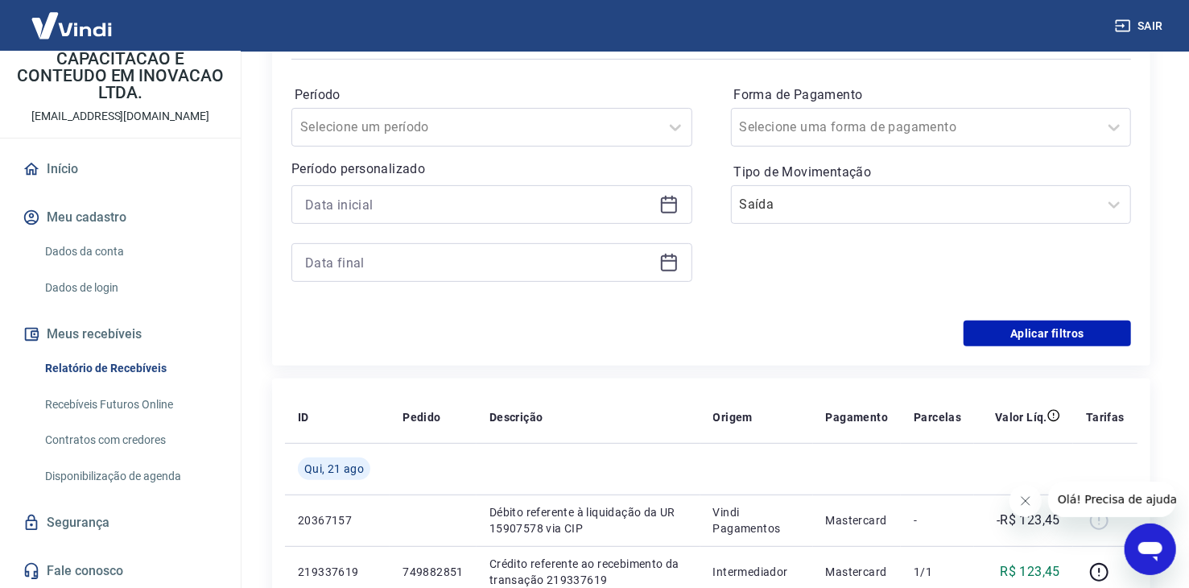
click at [678, 203] on icon at bounding box center [668, 204] width 19 height 19
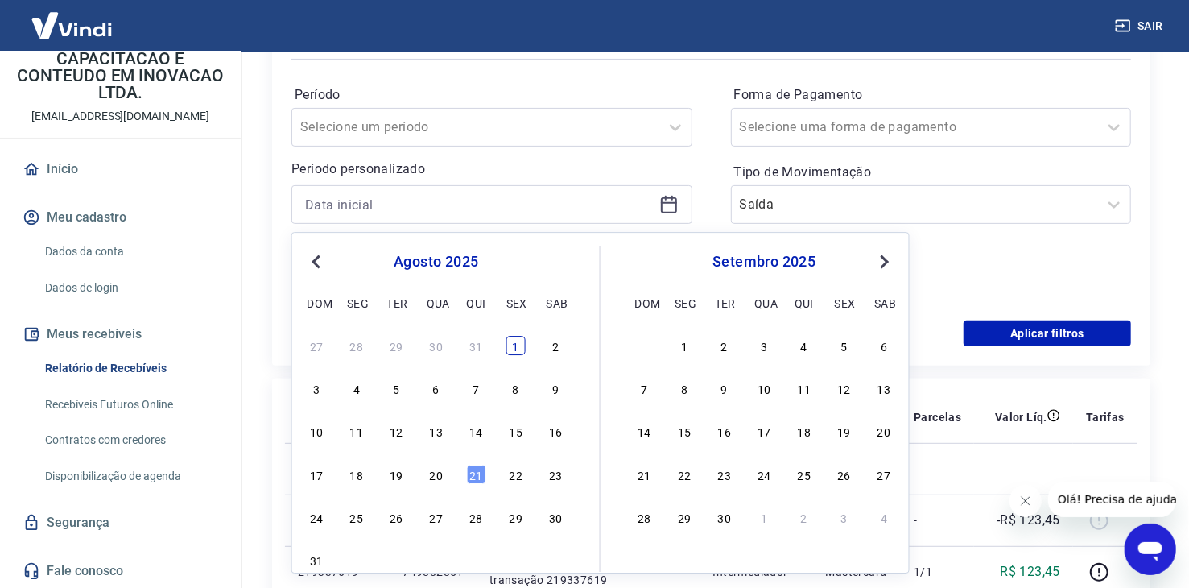
click at [508, 349] on div "1" at bounding box center [515, 345] width 19 height 19
type input "[DATE]"
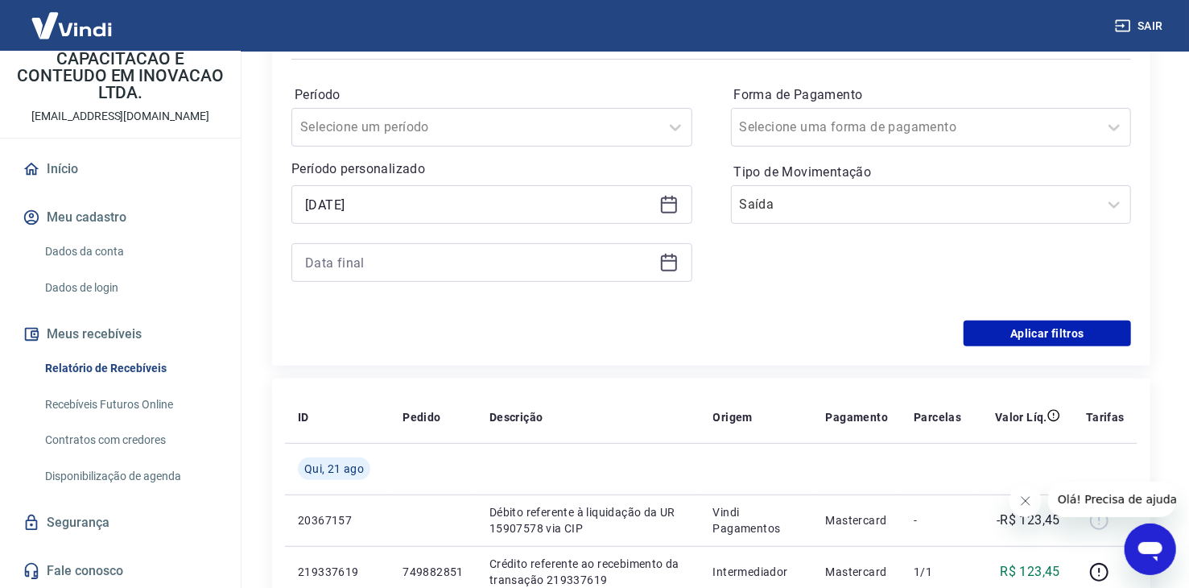
click at [666, 260] on icon at bounding box center [669, 261] width 16 height 2
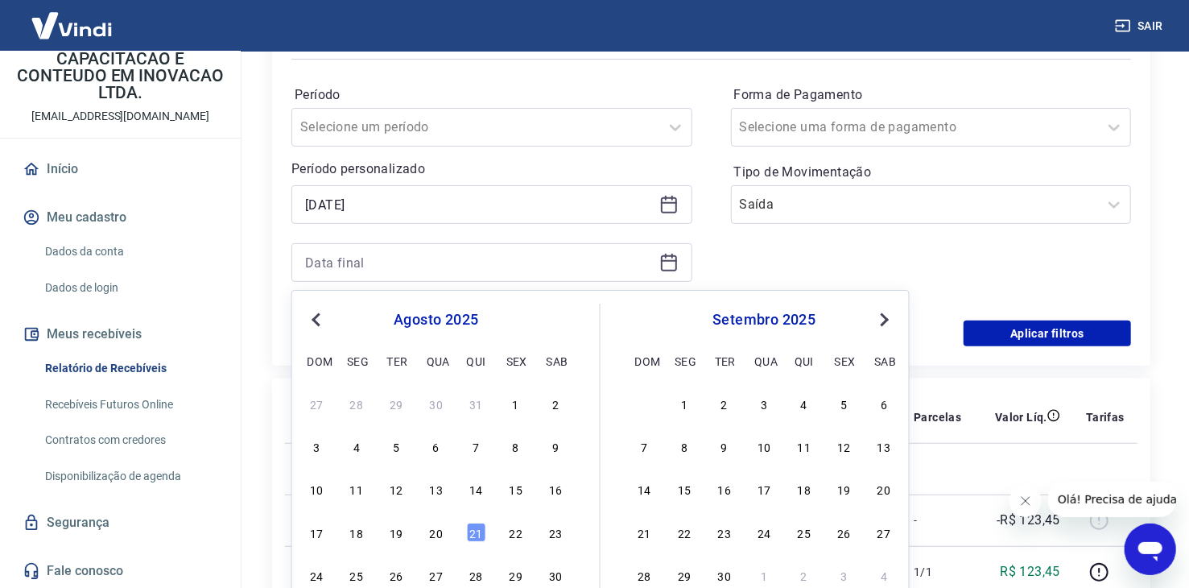
drag, startPoint x: 473, startPoint y: 532, endPoint x: 902, endPoint y: 378, distance: 456.1
click at [473, 532] on div "21" at bounding box center [475, 531] width 19 height 19
type input "[DATE]"
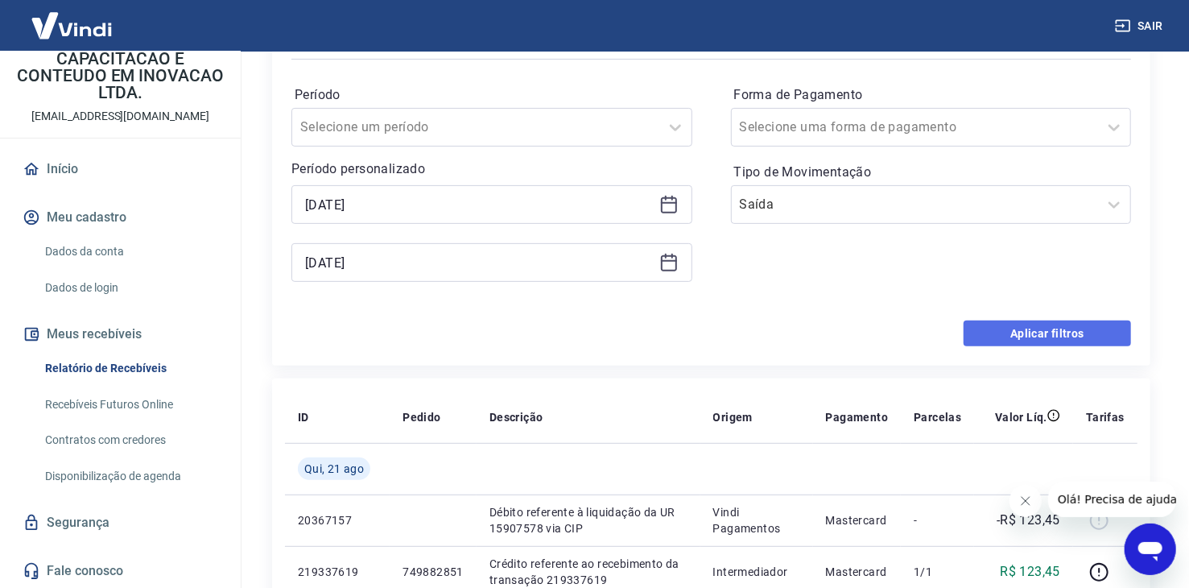
click at [1051, 341] on button "Aplicar filtros" at bounding box center [1047, 333] width 167 height 26
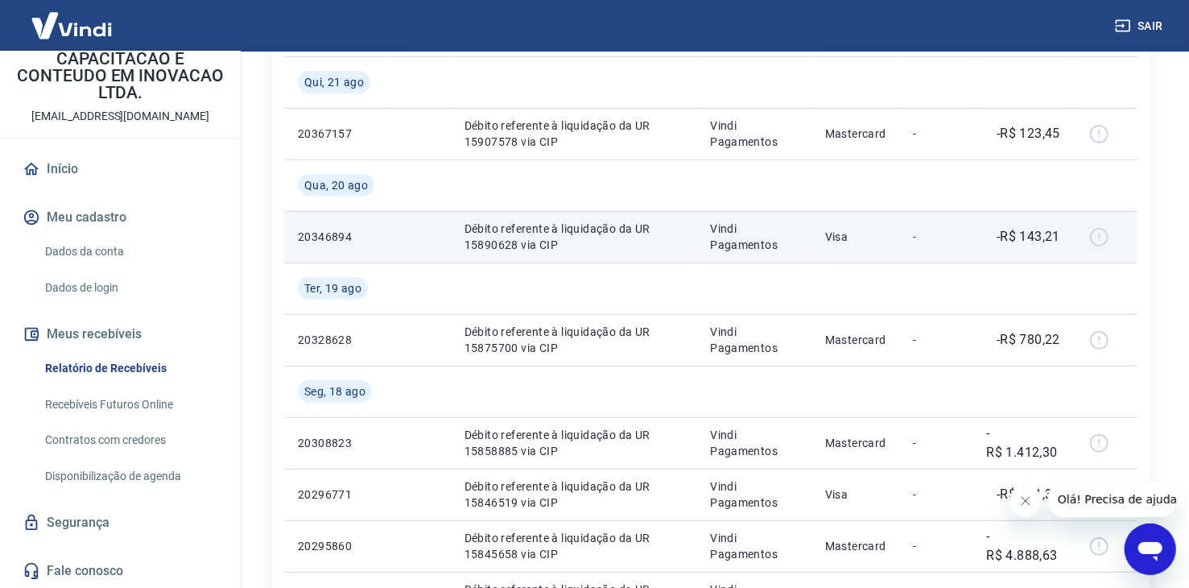
scroll to position [322, 0]
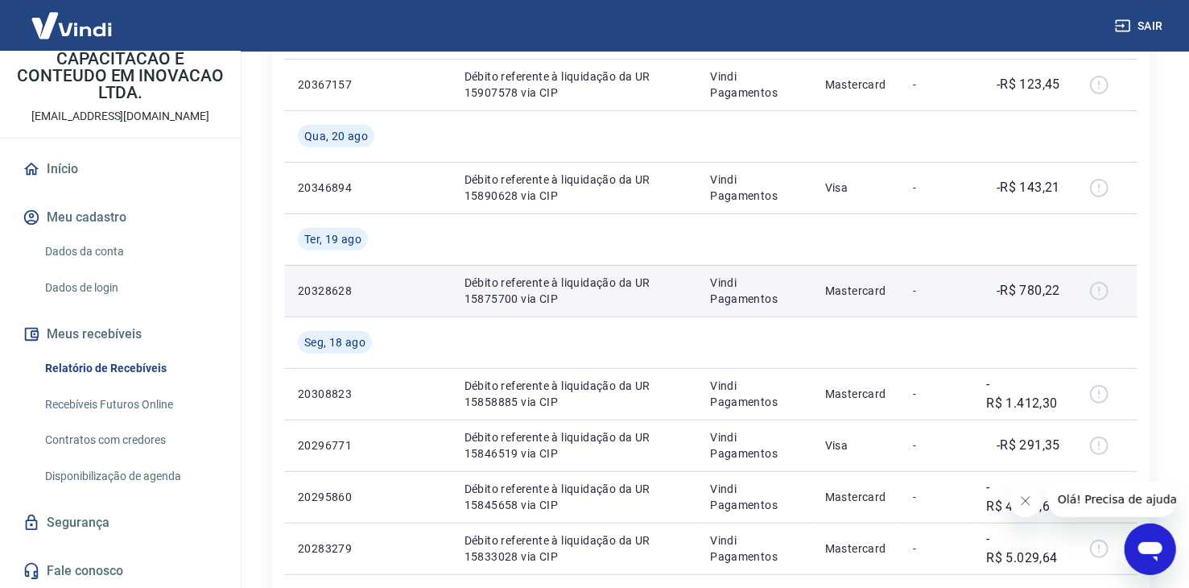
click at [1101, 289] on div at bounding box center [1105, 291] width 39 height 26
click at [900, 285] on td "Mastercard" at bounding box center [856, 291] width 89 height 52
click at [539, 299] on p "Débito referente à liquidação da UR 15875700 via CIP" at bounding box center [575, 291] width 221 height 32
drag, startPoint x: 535, startPoint y: 299, endPoint x: 405, endPoint y: 289, distance: 130.0
click at [405, 289] on td at bounding box center [419, 291] width 64 height 52
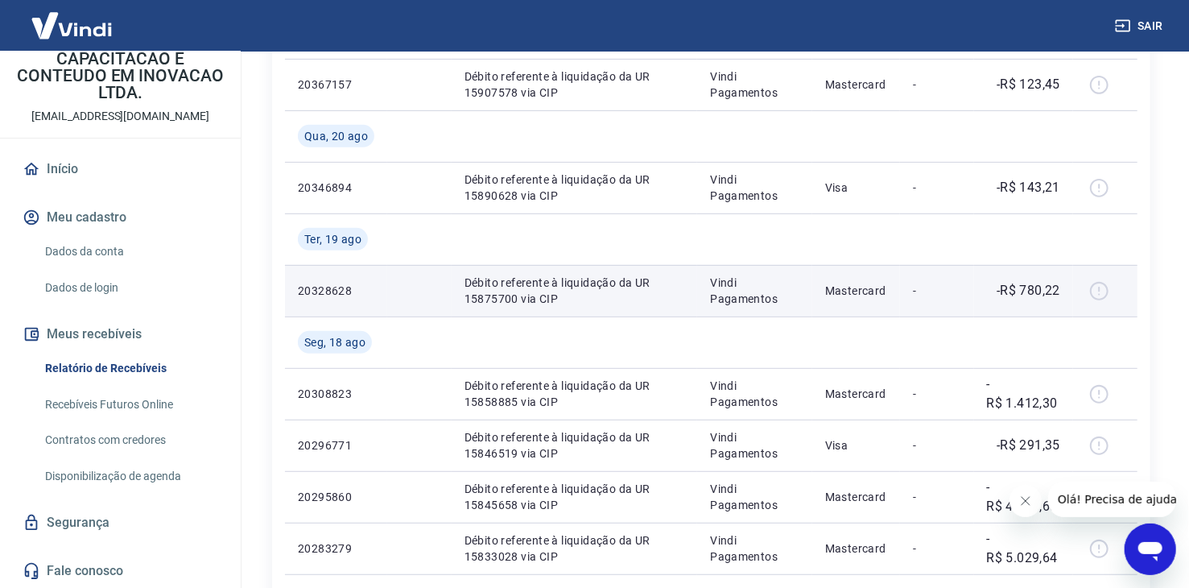
click at [343, 292] on p "20328628" at bounding box center [336, 291] width 76 height 16
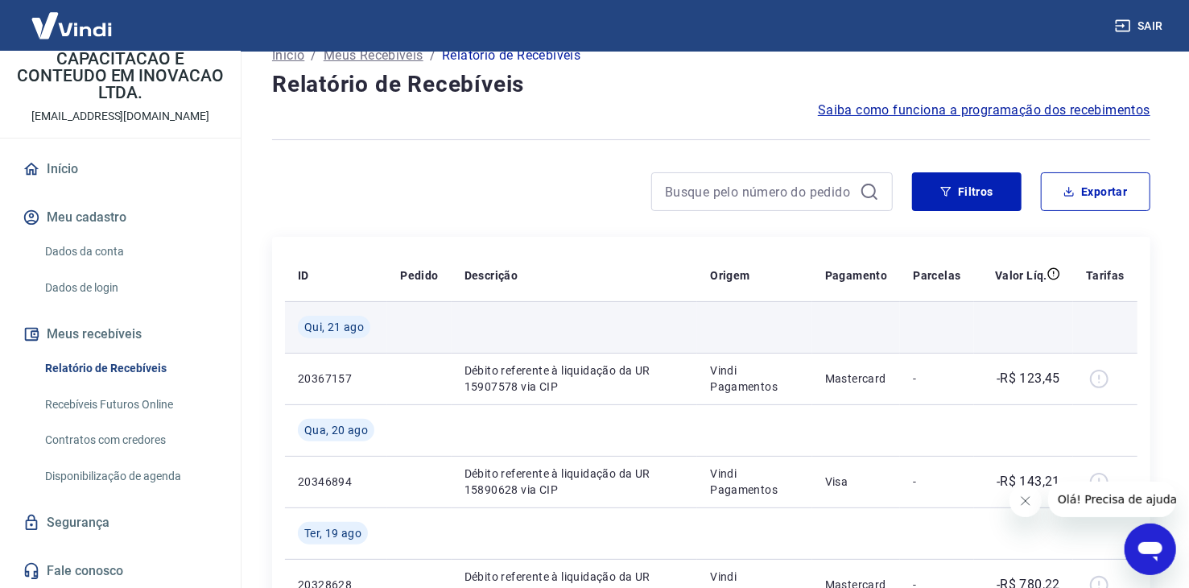
scroll to position [0, 0]
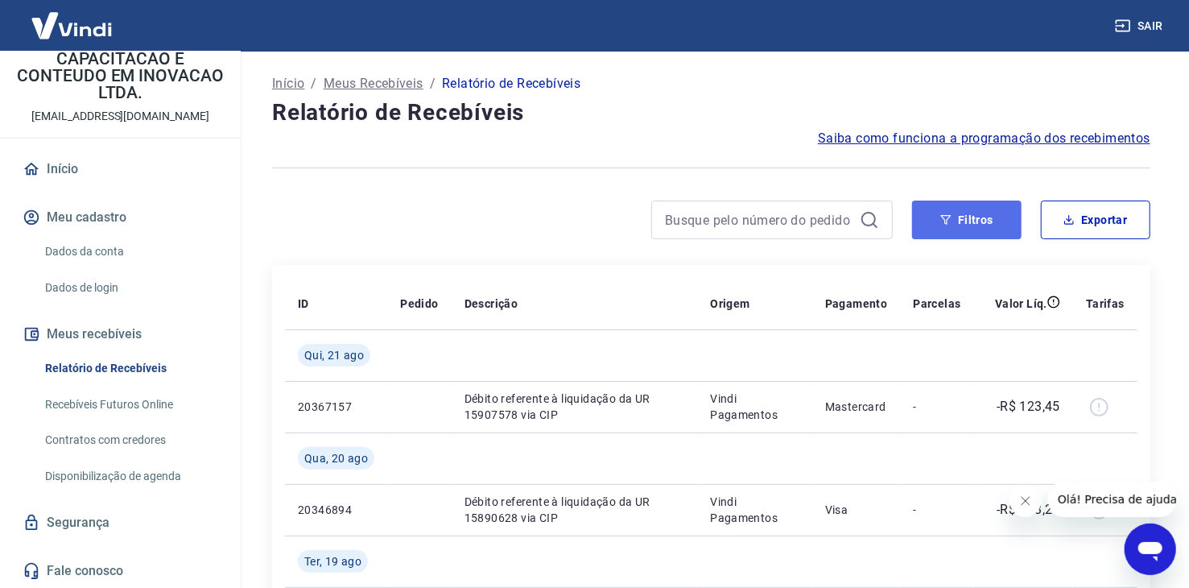
click at [966, 222] on button "Filtros" at bounding box center [966, 219] width 109 height 39
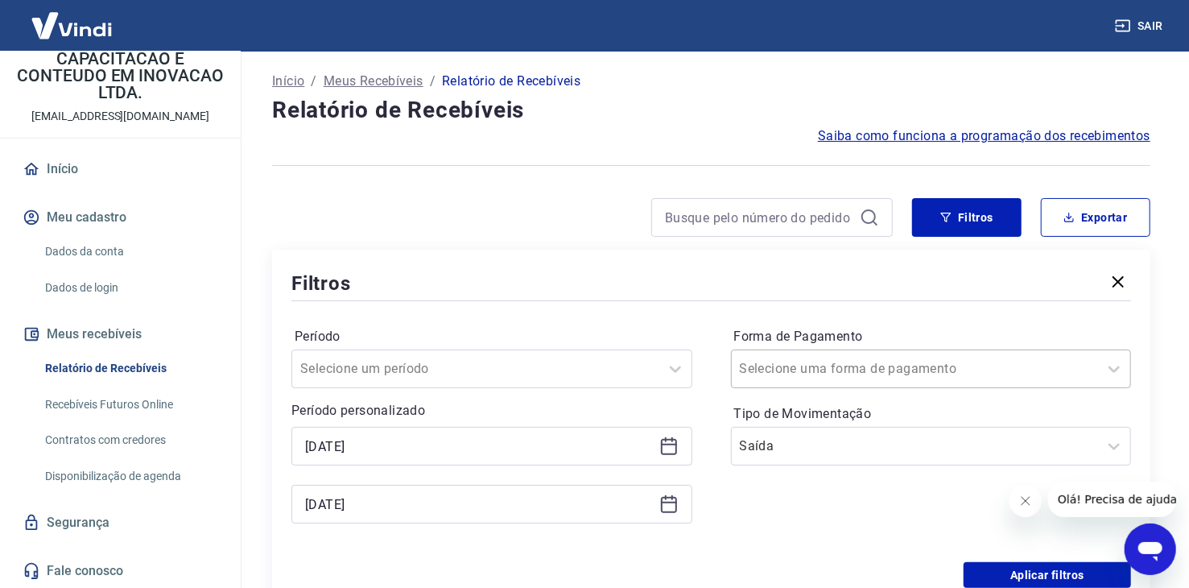
click at [867, 376] on input "Forma de Pagamento" at bounding box center [821, 368] width 163 height 19
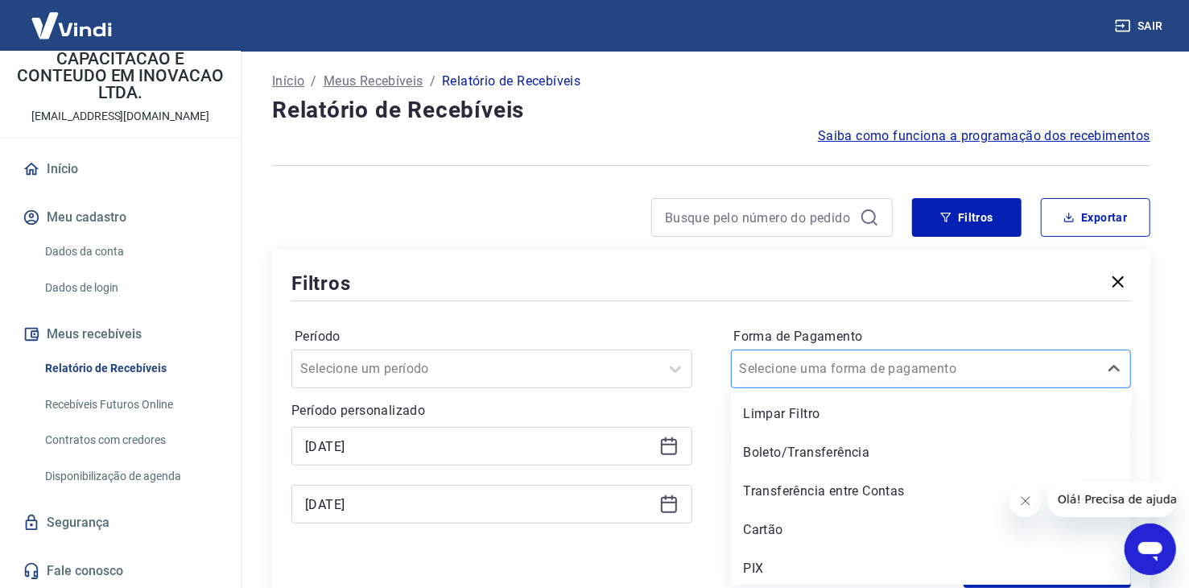
scroll to position [2, 0]
click at [867, 376] on input "Forma de Pagamento" at bounding box center [821, 368] width 163 height 19
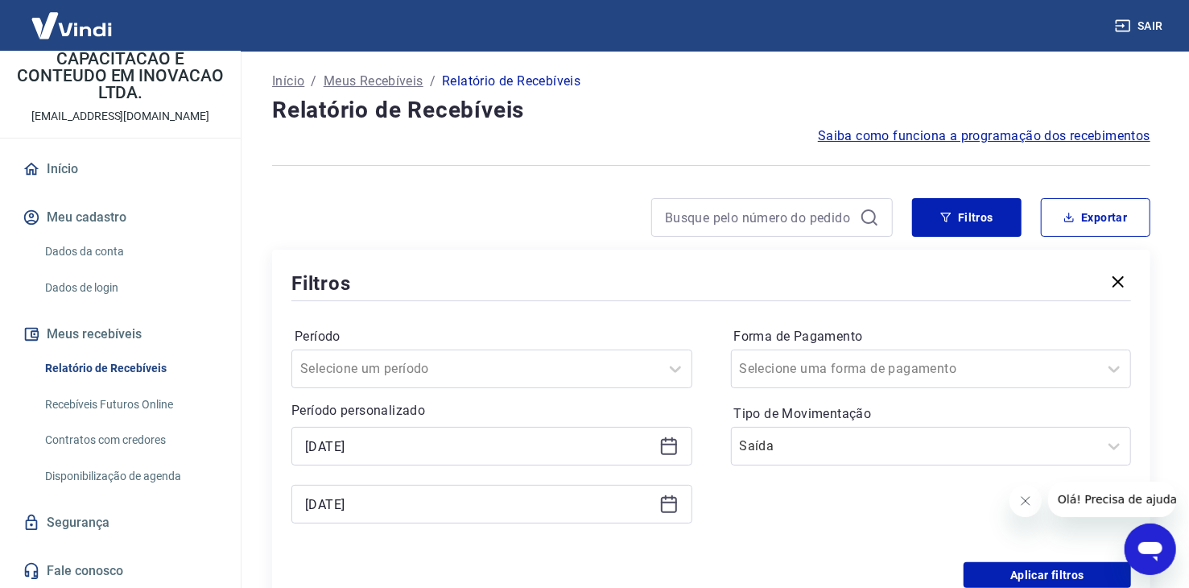
click at [690, 543] on div "Período Selecione um período Período personalizado [DATE] [DATE] Forma de Pagam…" at bounding box center [711, 433] width 840 height 258
click at [1087, 218] on button "Exportar" at bounding box center [1095, 217] width 109 height 39
type input "[DATE]"
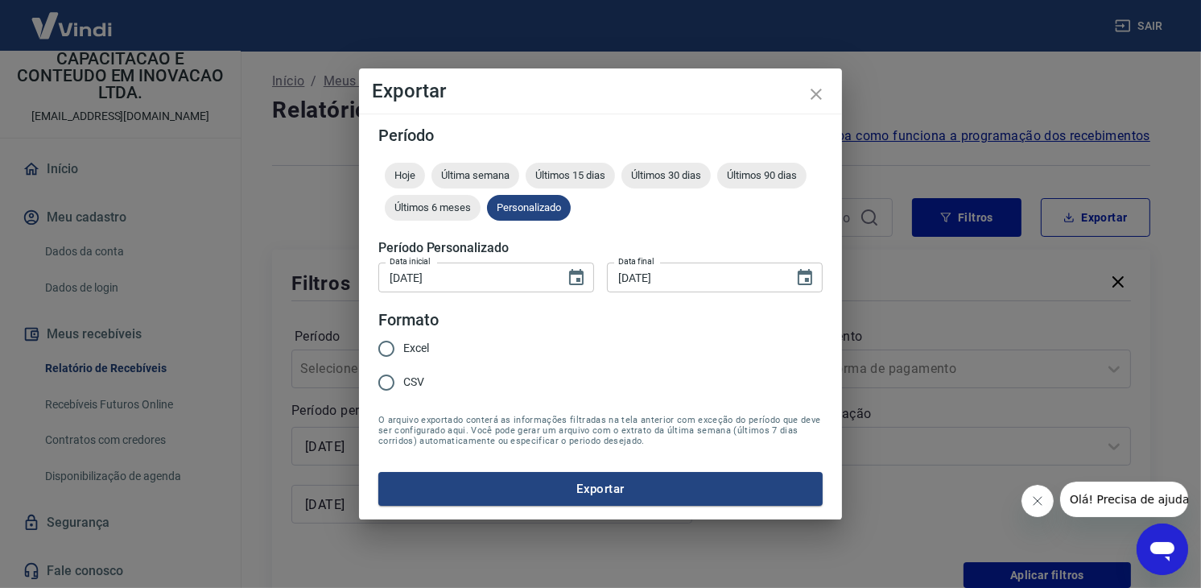
click at [410, 346] on span "Excel" at bounding box center [416, 348] width 26 height 17
click at [403, 346] on input "Excel" at bounding box center [387, 349] width 34 height 34
radio input "true"
click at [599, 487] on button "Exportar" at bounding box center [600, 489] width 444 height 34
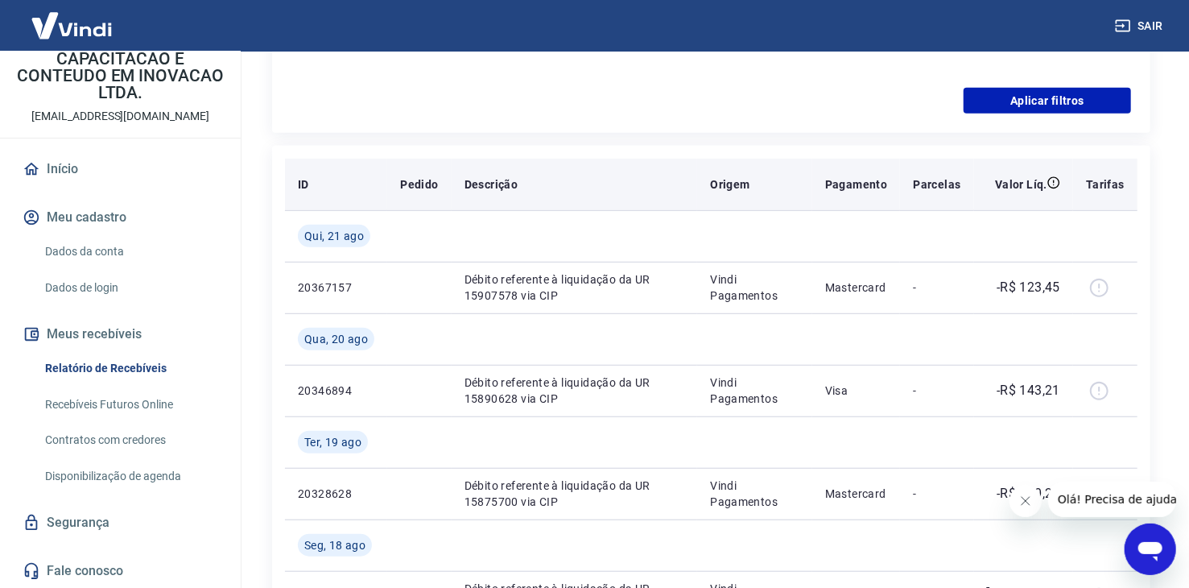
scroll to position [485, 0]
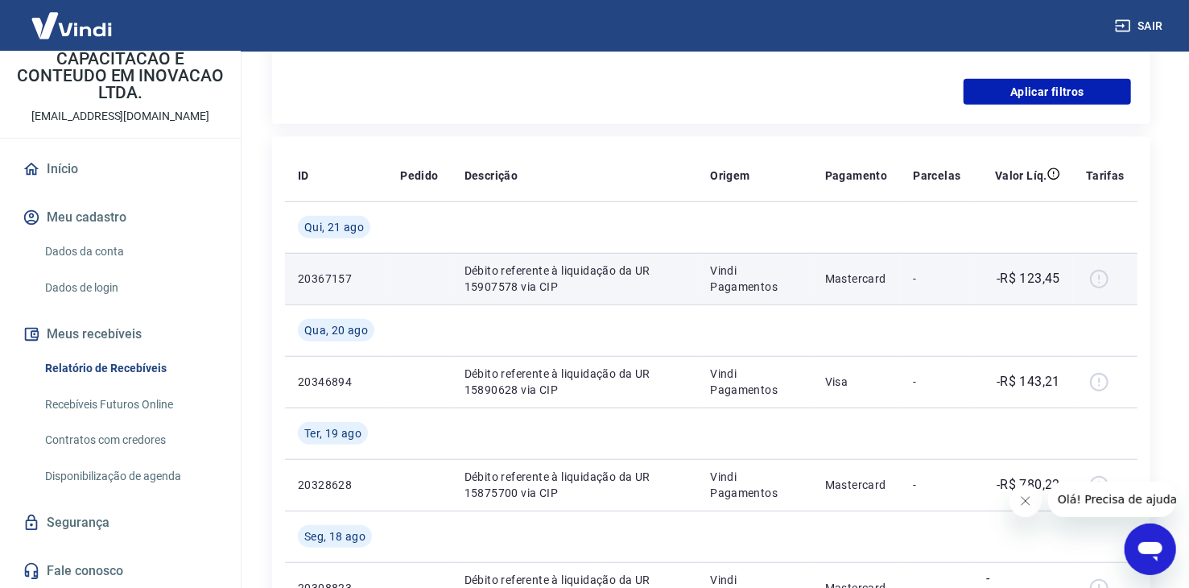
click at [1106, 275] on div at bounding box center [1105, 279] width 39 height 26
click at [1086, 281] on td at bounding box center [1105, 279] width 64 height 52
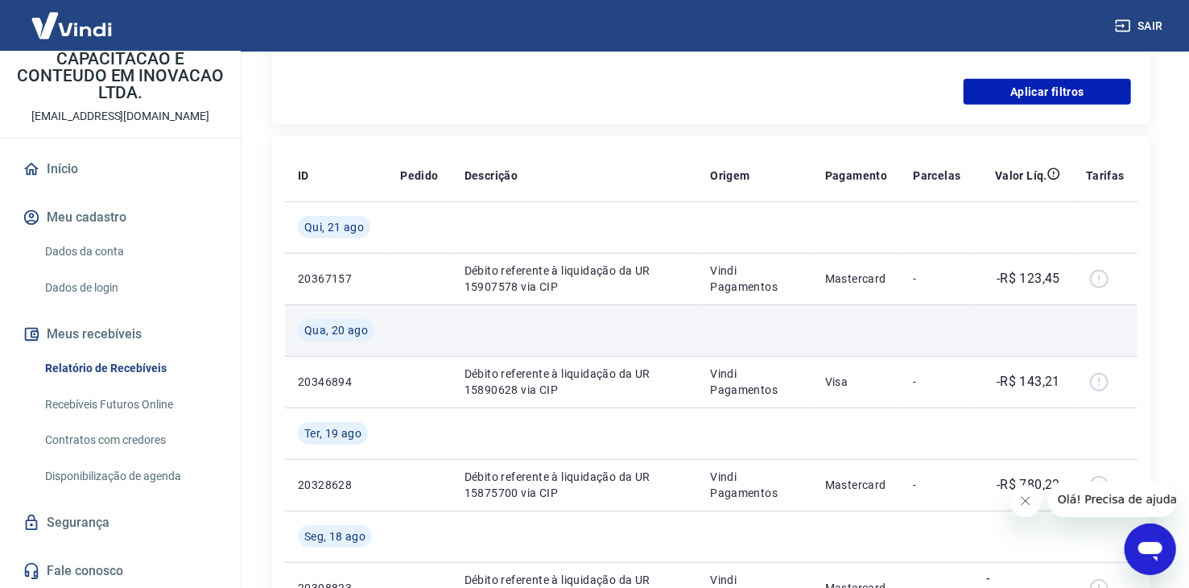
drag, startPoint x: 337, startPoint y: 341, endPoint x: 337, endPoint y: 332, distance: 8.9
click at [337, 336] on td "Qua, 20 ago" at bounding box center [336, 330] width 102 height 52
click at [337, 332] on span "Qua, 20 ago" at bounding box center [336, 330] width 64 height 16
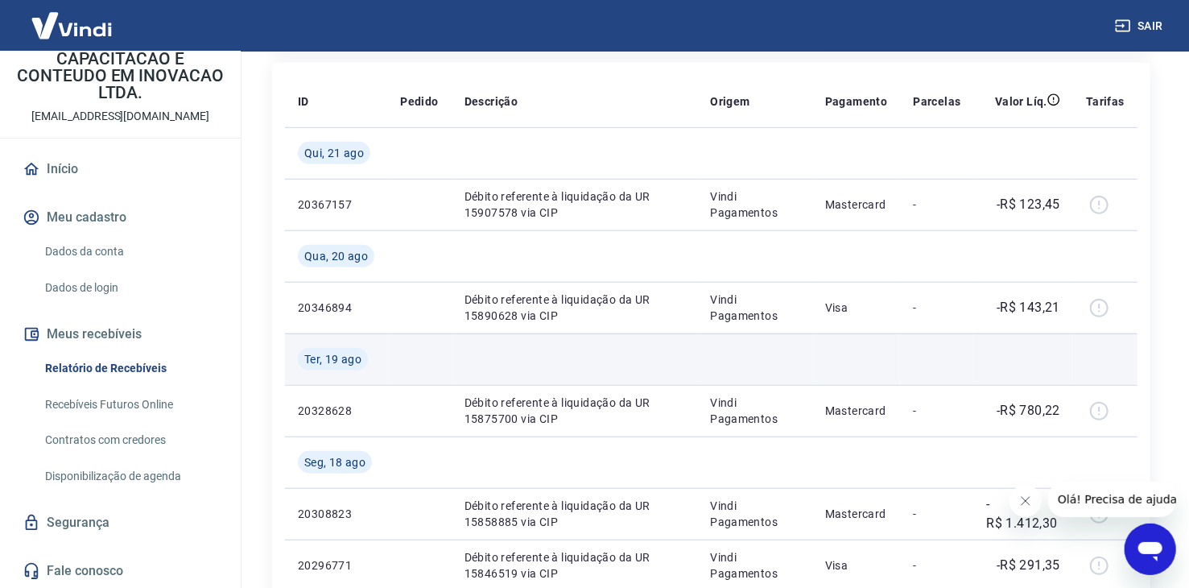
scroll to position [646, 0]
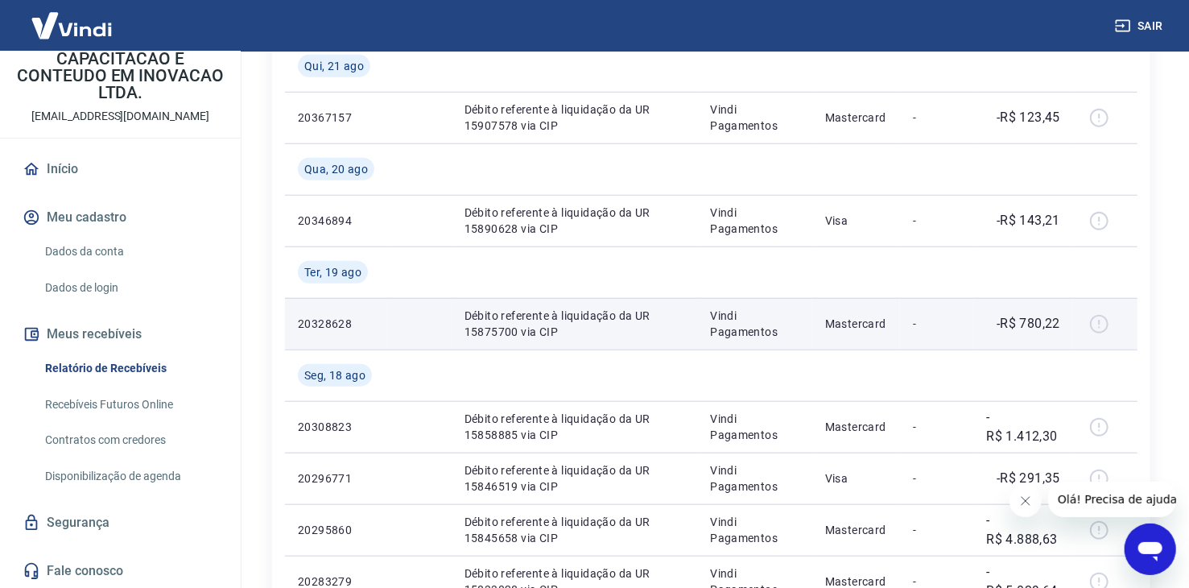
click at [704, 332] on td "Vindi Pagamentos" at bounding box center [754, 324] width 114 height 52
click at [328, 325] on p "20328628" at bounding box center [336, 324] width 76 height 16
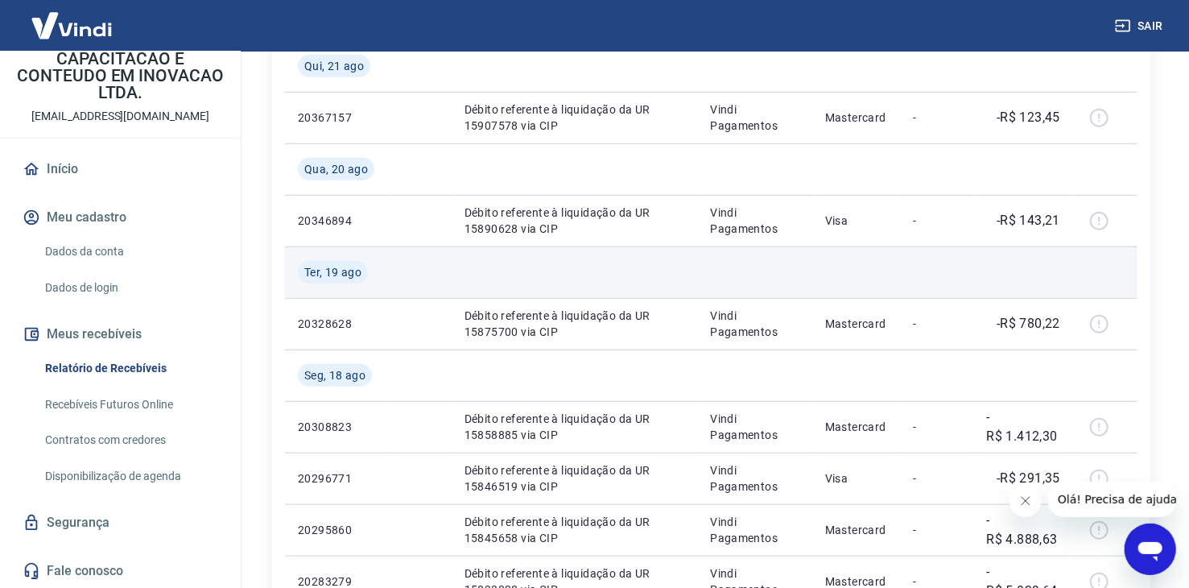
click at [345, 276] on span "Ter, 19 ago" at bounding box center [332, 272] width 57 height 16
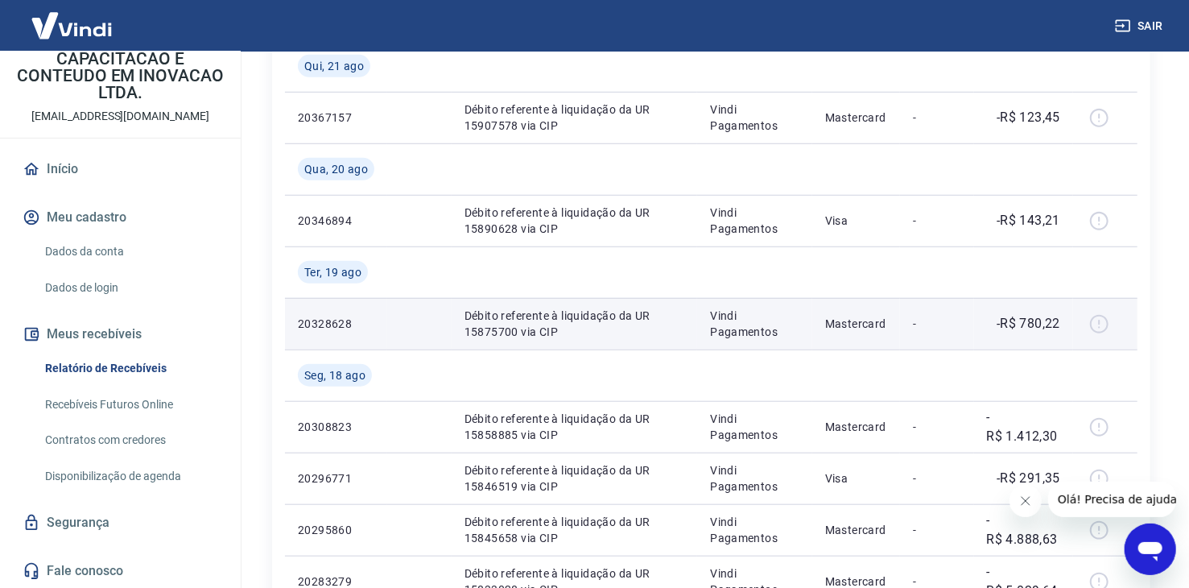
click at [517, 322] on p "Débito referente à liquidação da UR 15875700 via CIP" at bounding box center [575, 324] width 221 height 32
drag, startPoint x: 337, startPoint y: 325, endPoint x: 367, endPoint y: 327, distance: 29.8
click at [350, 327] on p "20328628" at bounding box center [336, 324] width 76 height 16
drag, startPoint x: 367, startPoint y: 327, endPoint x: 596, endPoint y: 331, distance: 228.7
click at [576, 331] on p "Débito referente à liquidação da UR 15875700 via CIP" at bounding box center [575, 324] width 221 height 32
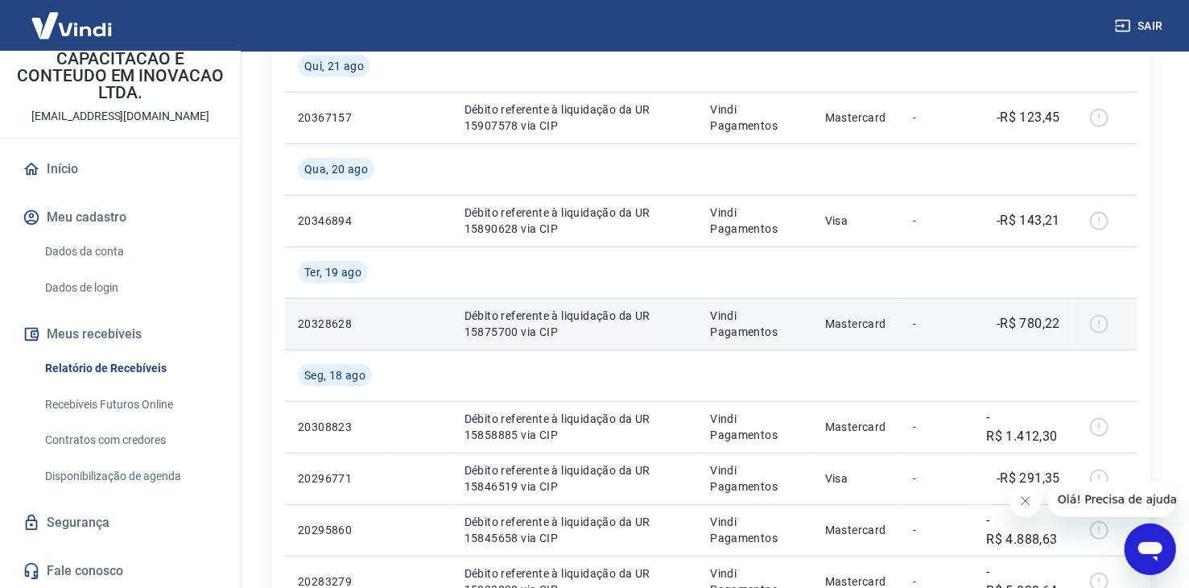
click at [1105, 324] on div at bounding box center [1105, 324] width 39 height 26
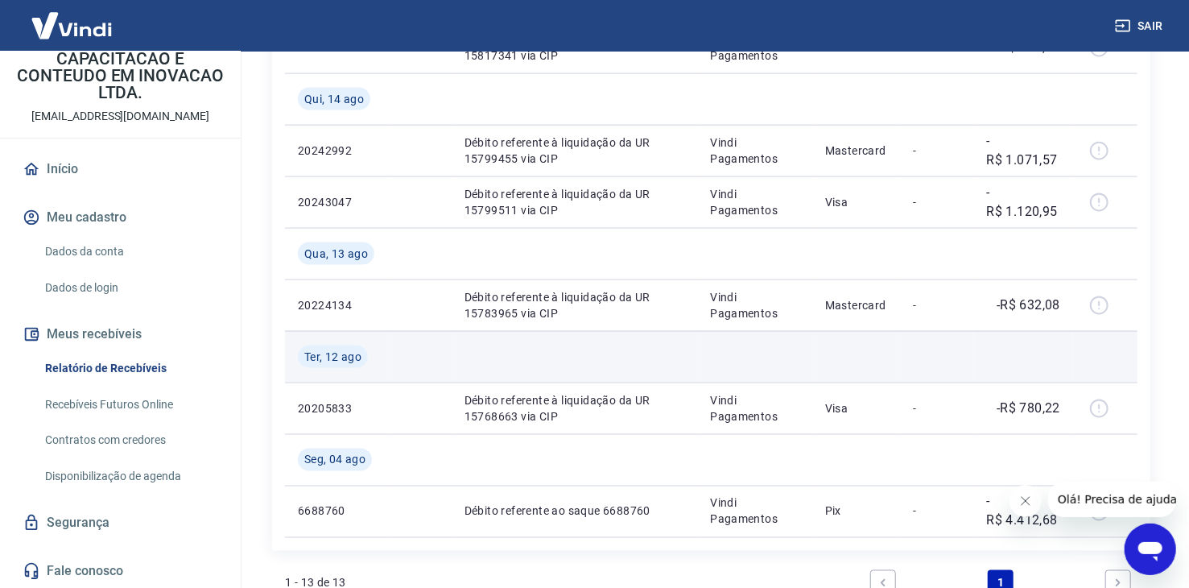
scroll to position [1291, 0]
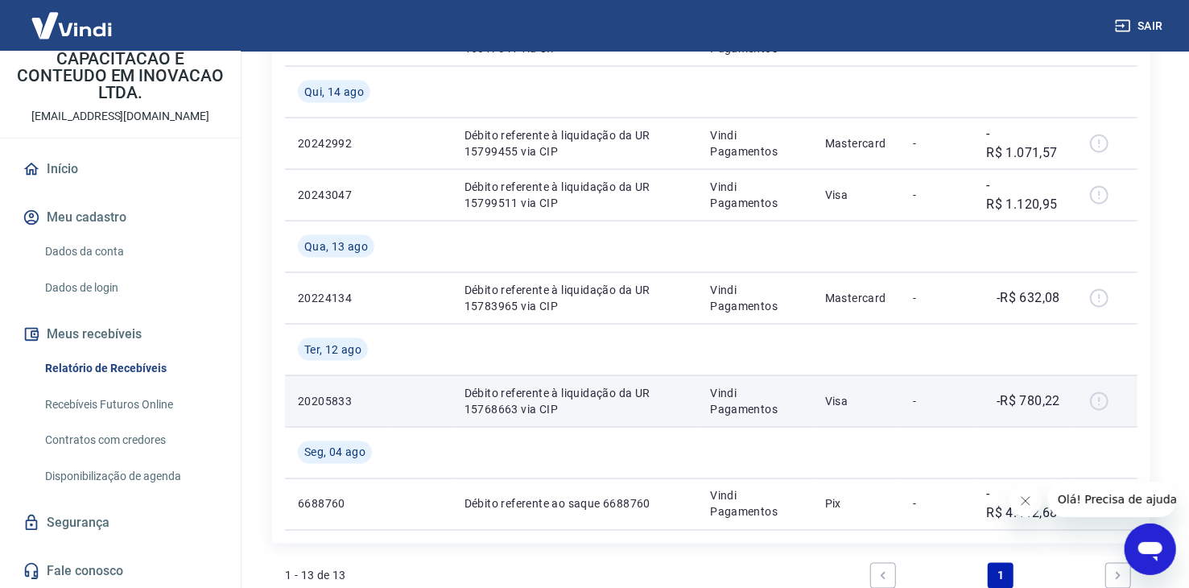
drag, startPoint x: 819, startPoint y: 394, endPoint x: 806, endPoint y: 394, distance: 12.9
click at [818, 394] on td "Visa" at bounding box center [856, 401] width 89 height 52
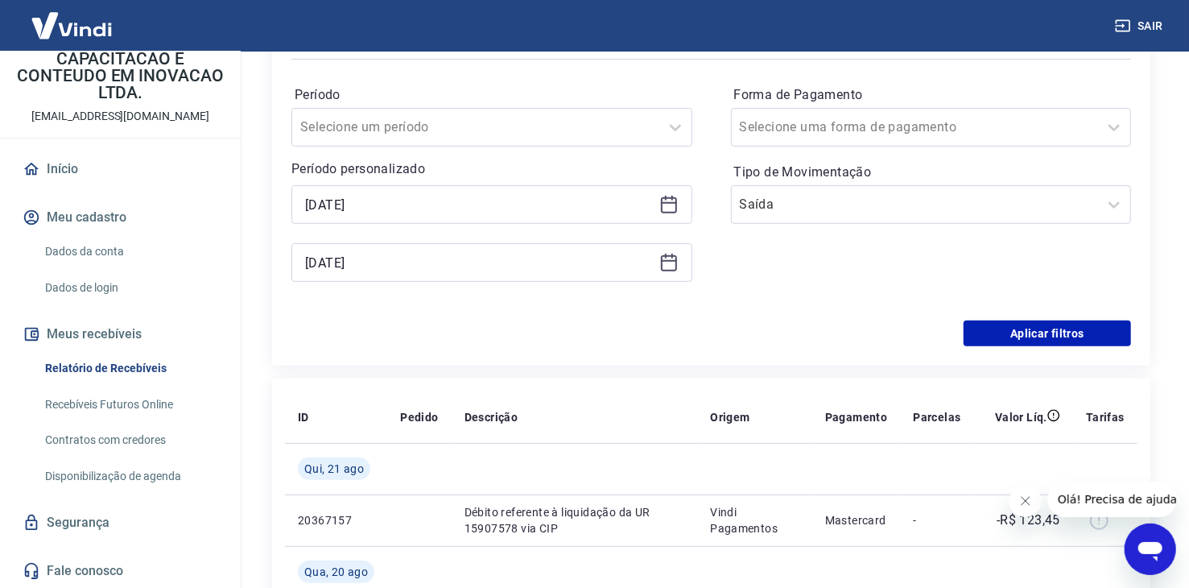
scroll to position [0, 0]
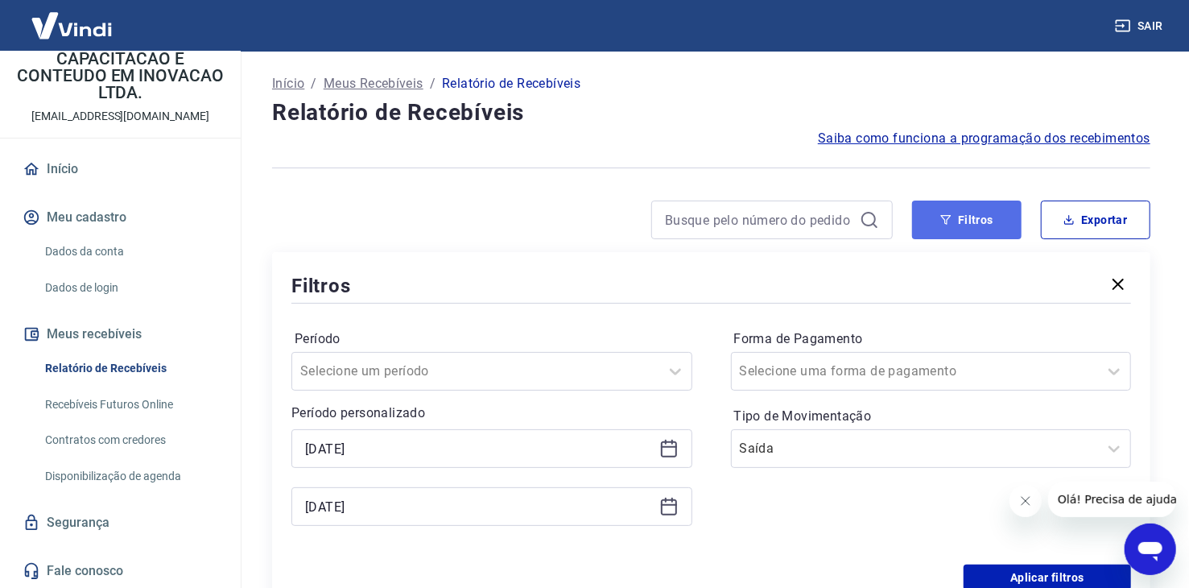
click at [987, 221] on button "Filtros" at bounding box center [966, 219] width 109 height 39
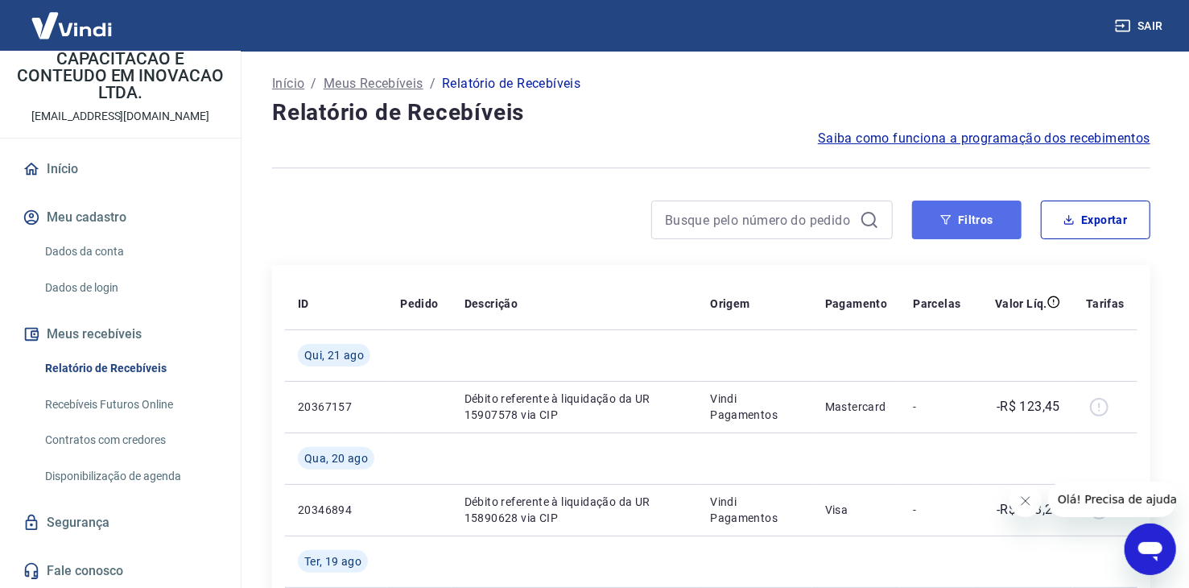
click at [949, 229] on button "Filtros" at bounding box center [966, 219] width 109 height 39
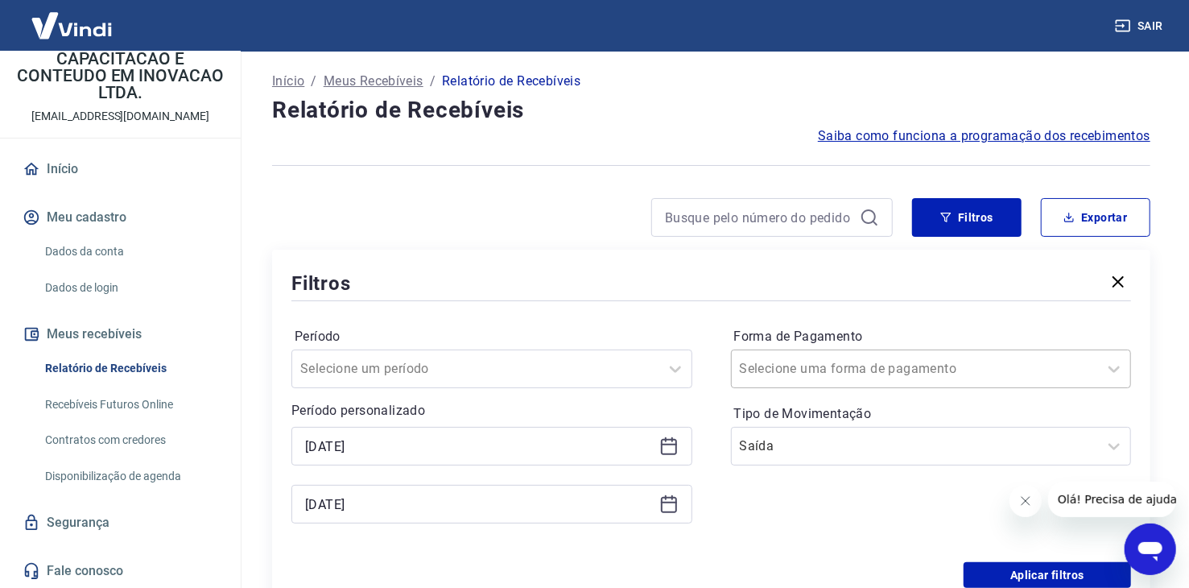
click at [816, 377] on input "Forma de Pagamento" at bounding box center [821, 368] width 163 height 19
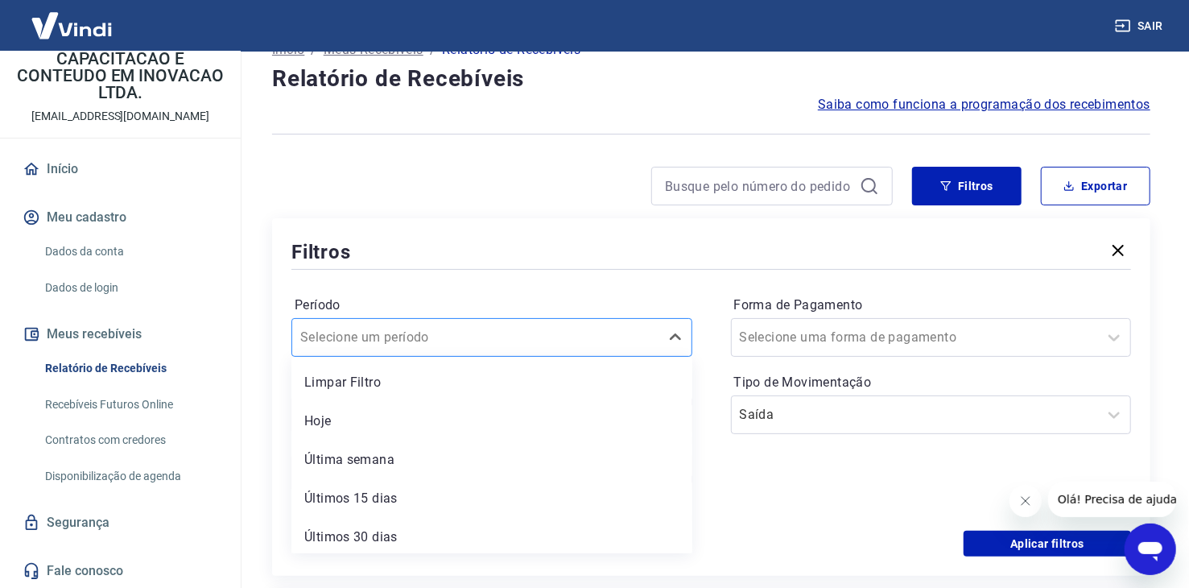
scroll to position [44, 0]
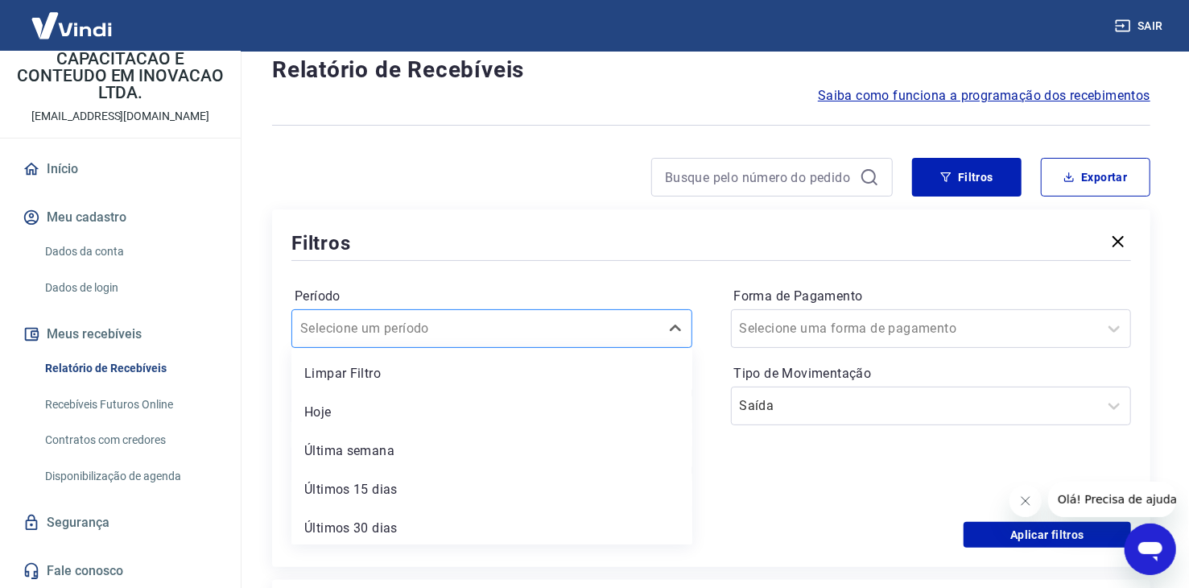
click at [448, 348] on div "option Limpar Filtro focused, 1 of 7. 7 results available. Use Up and Down to c…" at bounding box center [491, 328] width 401 height 39
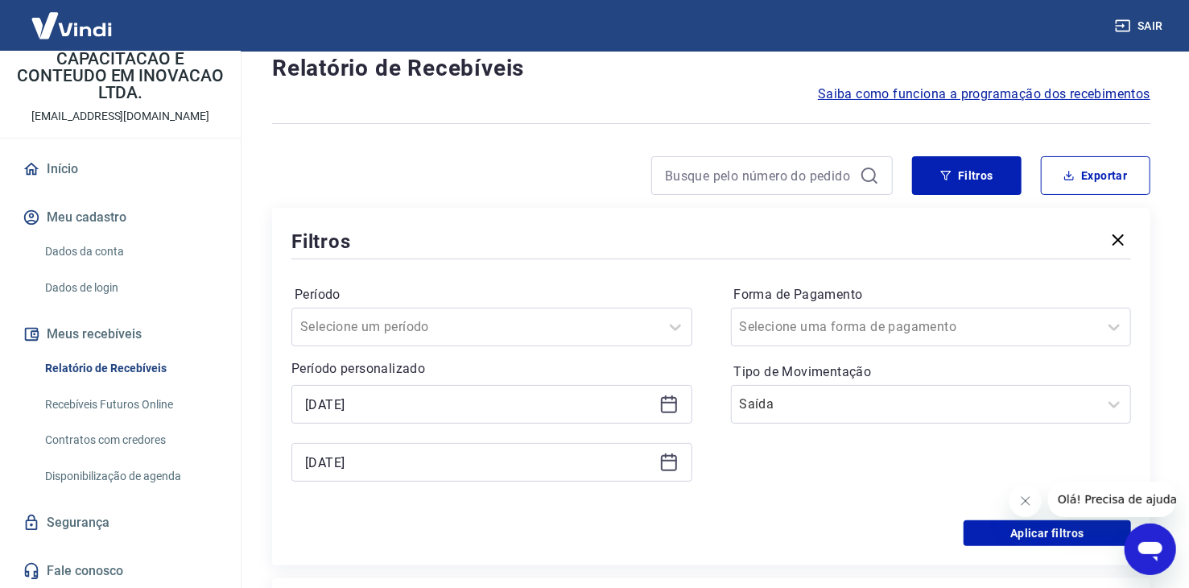
click at [876, 484] on div "Forma de Pagamento Selecione uma forma de pagamento Tipo de Movimentação Saída" at bounding box center [931, 391] width 401 height 219
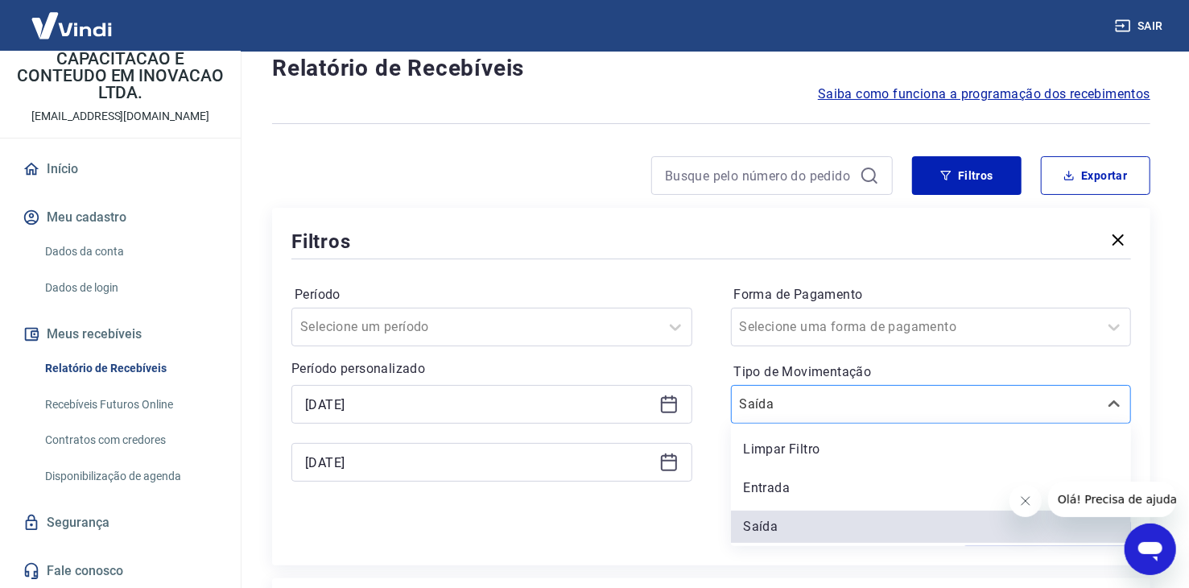
click at [810, 393] on div at bounding box center [915, 404] width 351 height 23
click at [790, 485] on div "Entrada" at bounding box center [931, 488] width 401 height 32
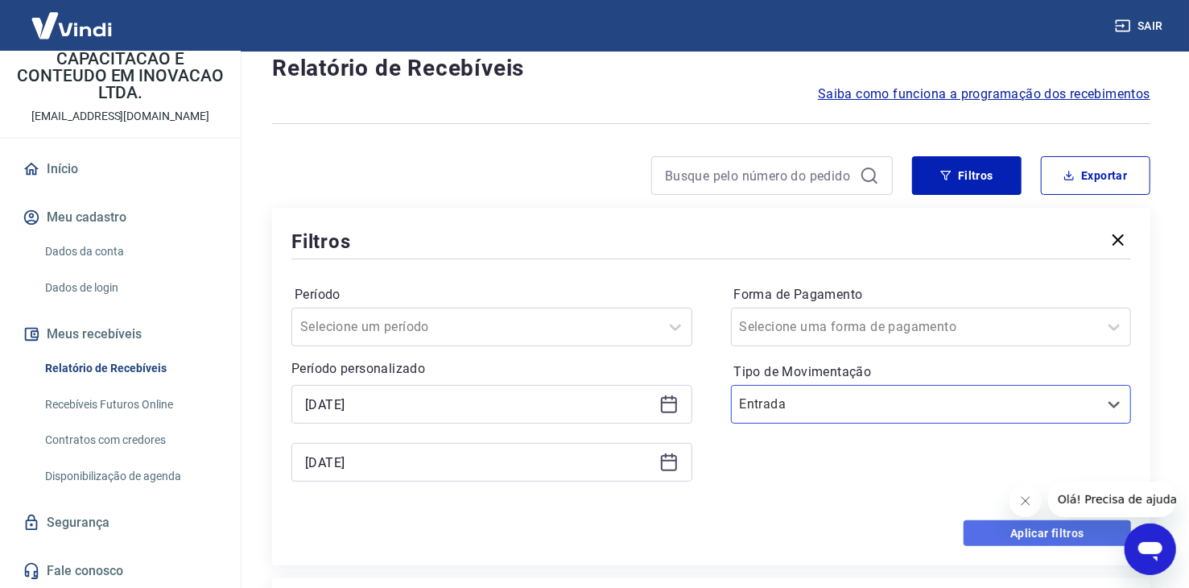
click at [976, 533] on button "Aplicar filtros" at bounding box center [1047, 533] width 167 height 26
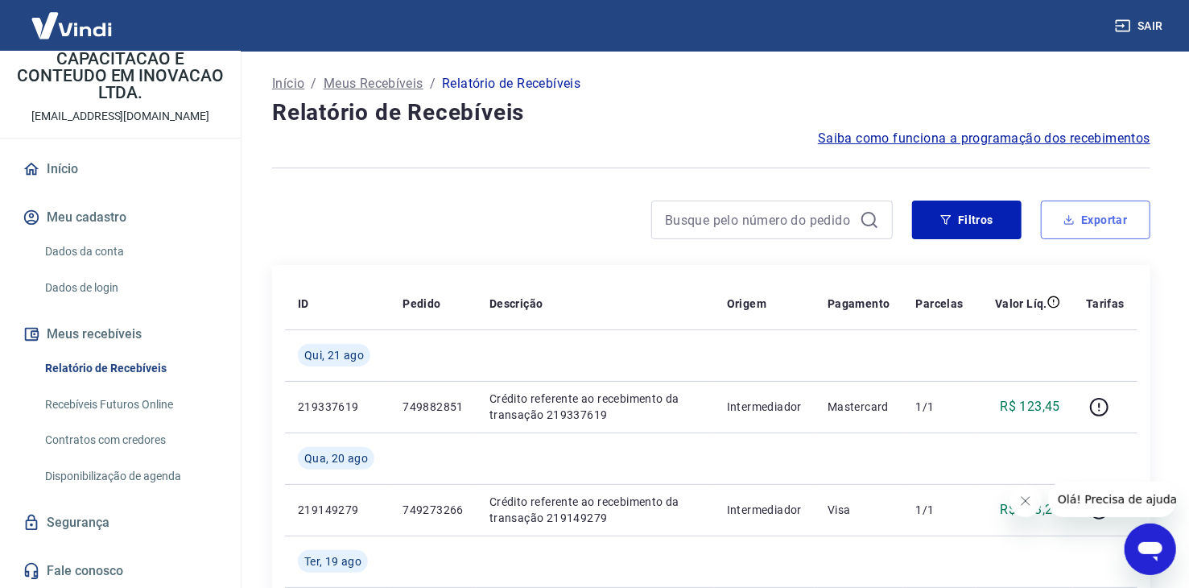
click at [1100, 214] on button "Exportar" at bounding box center [1095, 219] width 109 height 39
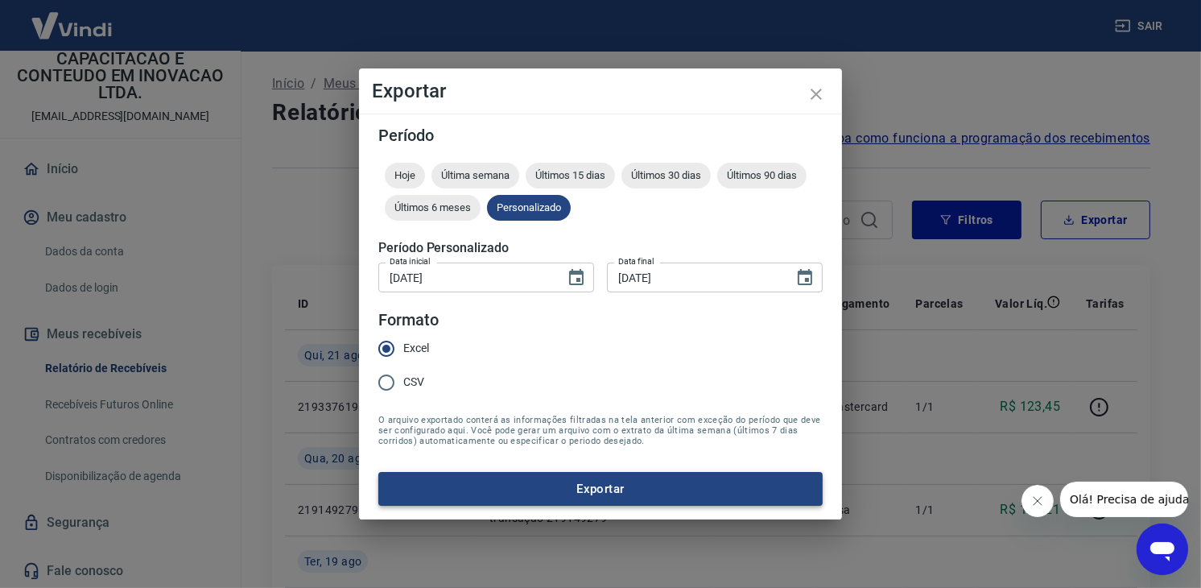
click at [632, 489] on button "Exportar" at bounding box center [600, 489] width 444 height 34
